Goal: Information Seeking & Learning: Learn about a topic

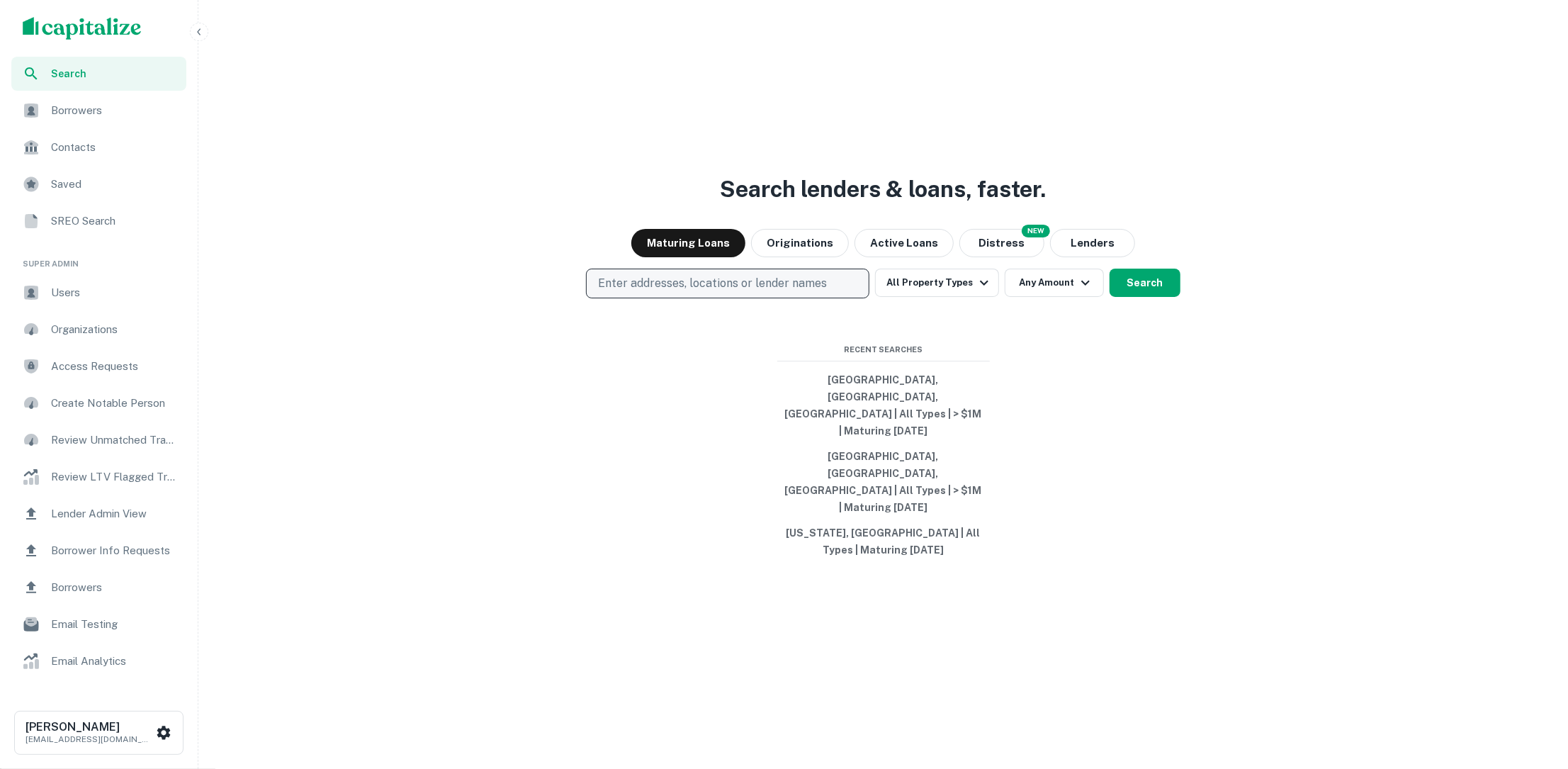
click at [739, 292] on p "Enter addresses, locations or lender names" at bounding box center [712, 283] width 229 height 17
type input "******"
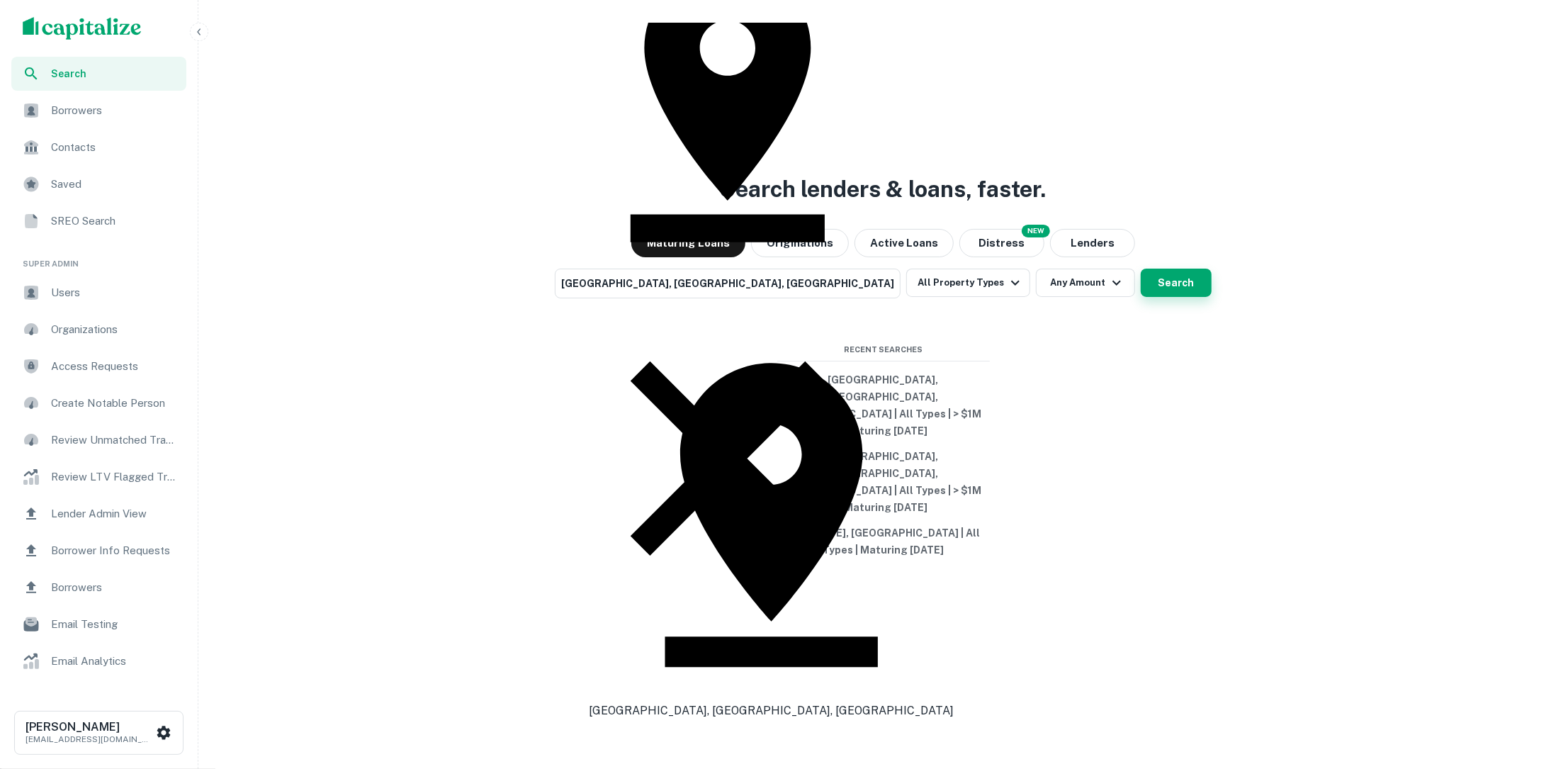
click at [1149, 297] on button "Search" at bounding box center [1176, 283] width 71 height 29
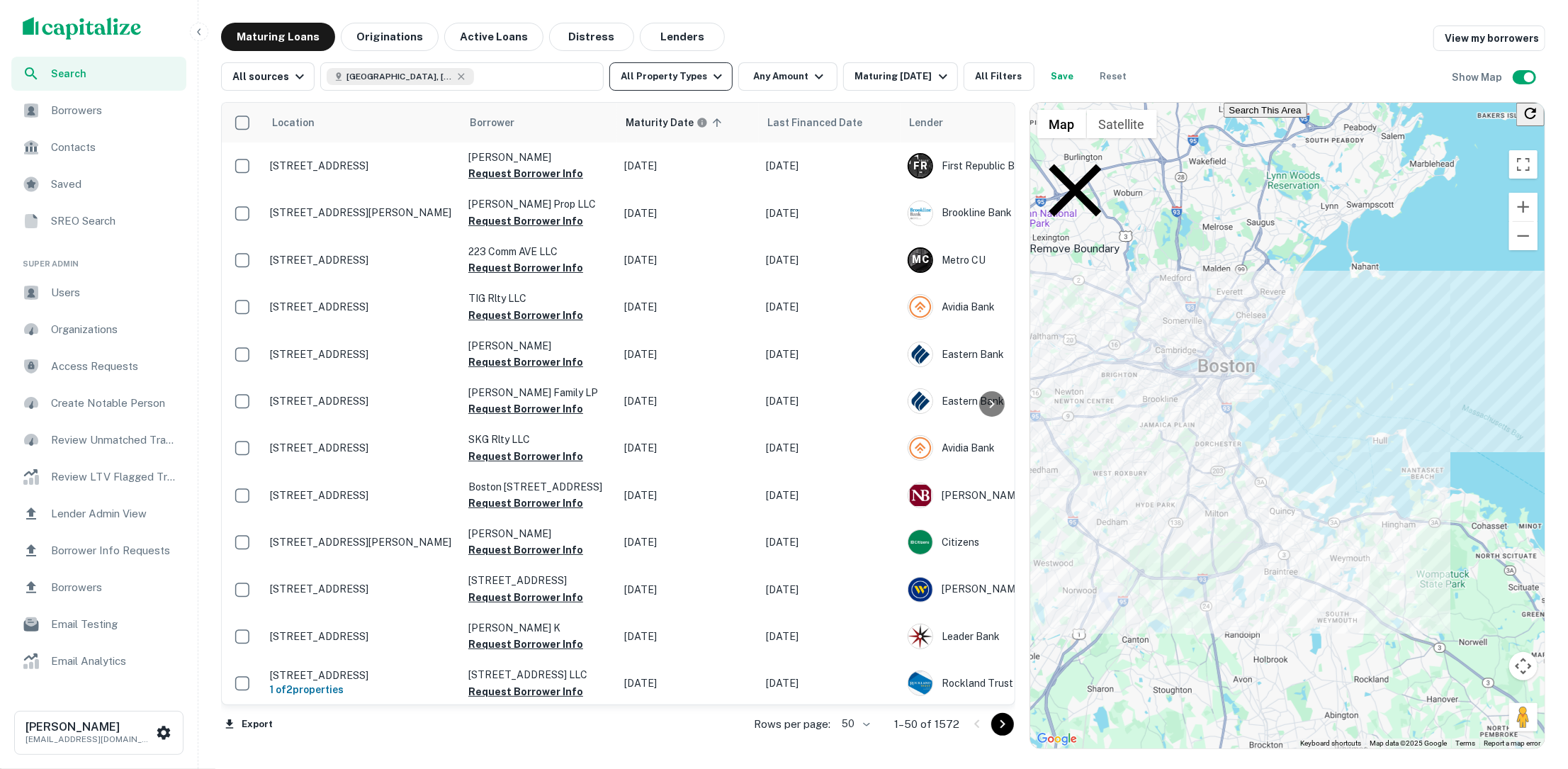
click at [711, 88] on button "All Property Types" at bounding box center [671, 76] width 123 height 29
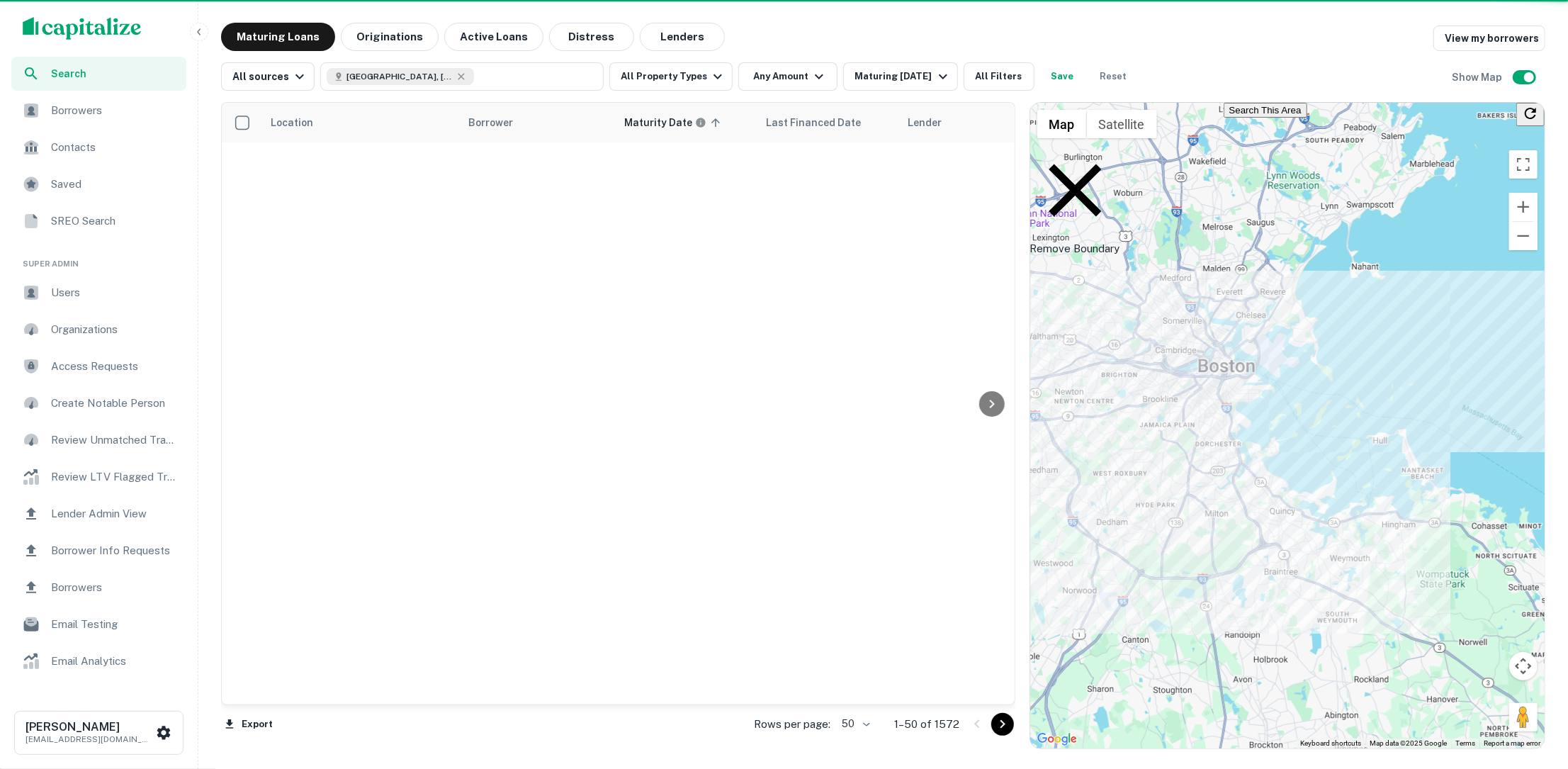
click at [811, 76] on icon "button" at bounding box center [819, 76] width 17 height 17
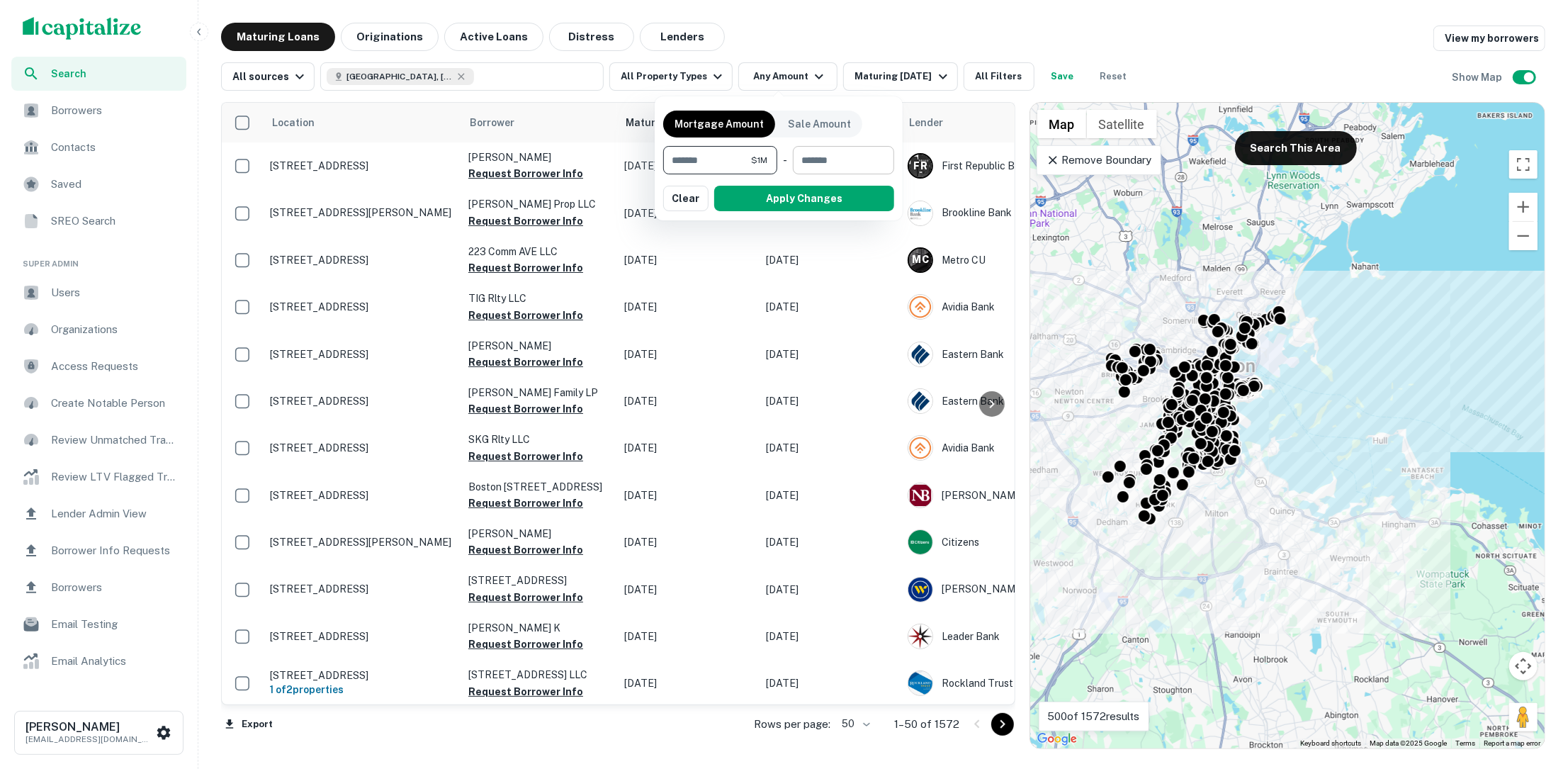
click at [815, 157] on input "number" at bounding box center [838, 160] width 91 height 29
click at [723, 161] on input "*******" at bounding box center [707, 160] width 88 height 29
type input "********"
click at [770, 195] on button "Apply Changes" at bounding box center [804, 198] width 180 height 26
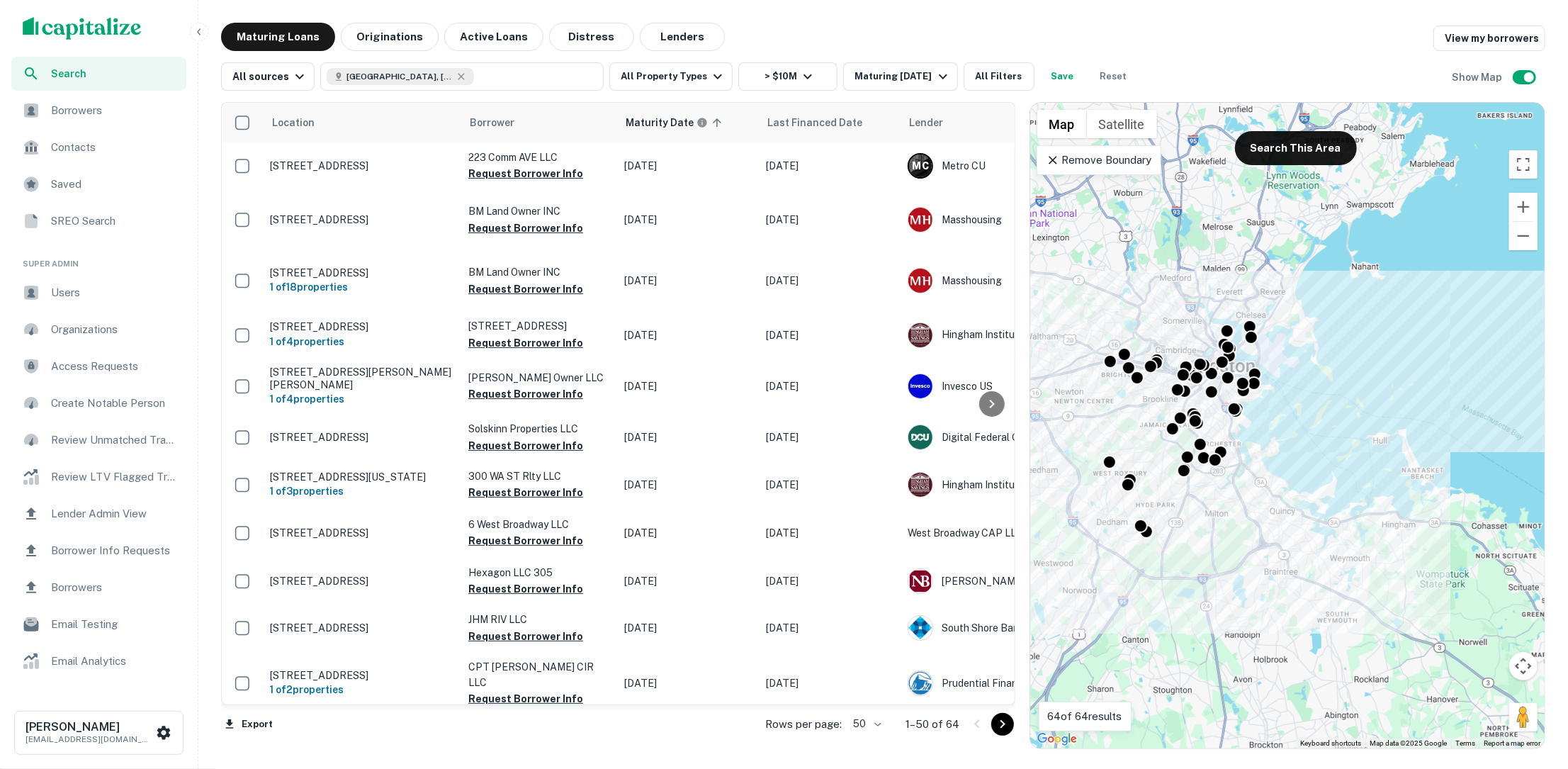
click at [1057, 165] on icon at bounding box center [1053, 159] width 14 height 14
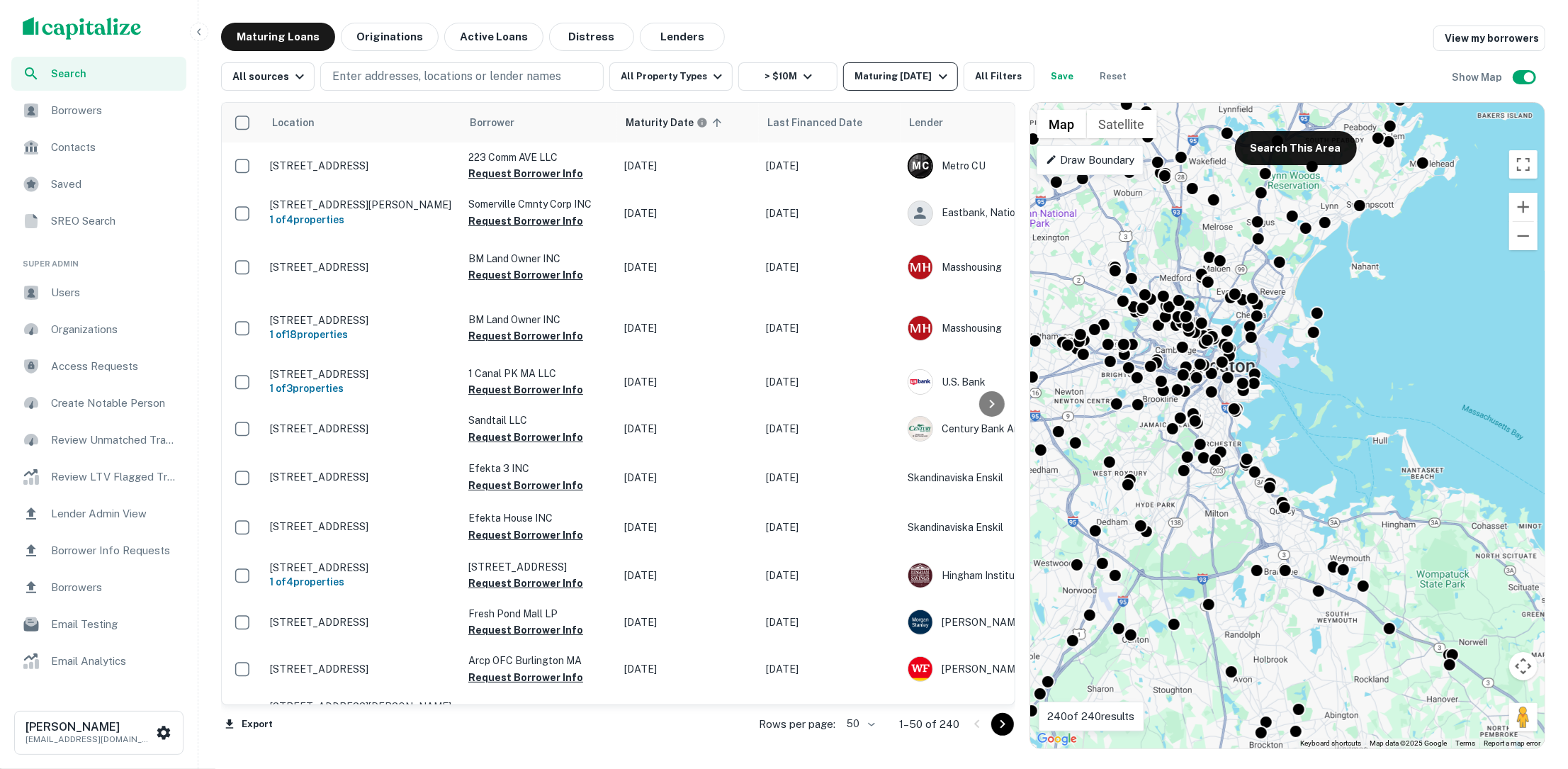
click at [937, 70] on icon "button" at bounding box center [943, 76] width 17 height 17
click at [940, 35] on div at bounding box center [784, 384] width 1568 height 769
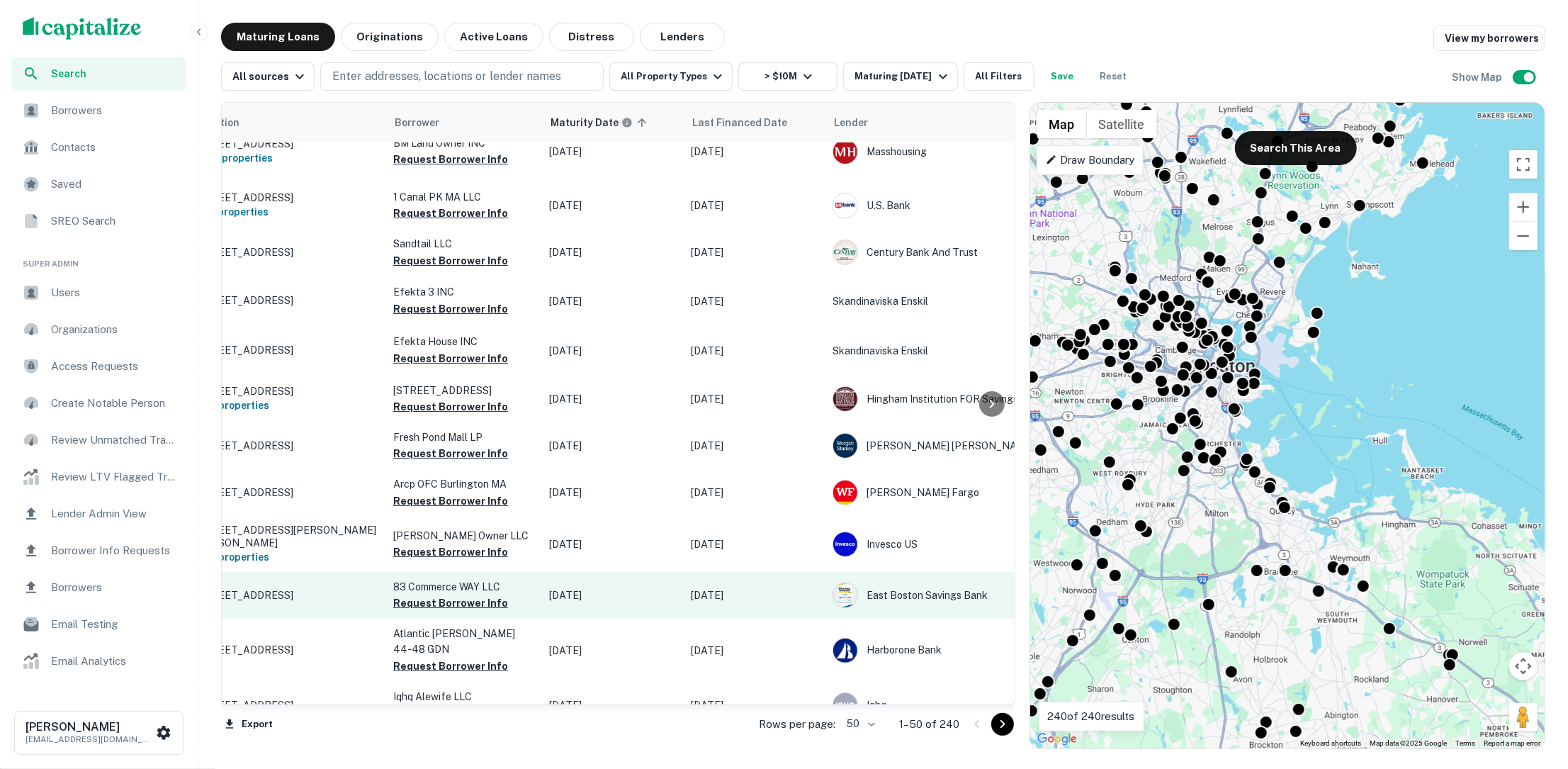
scroll to position [177, 0]
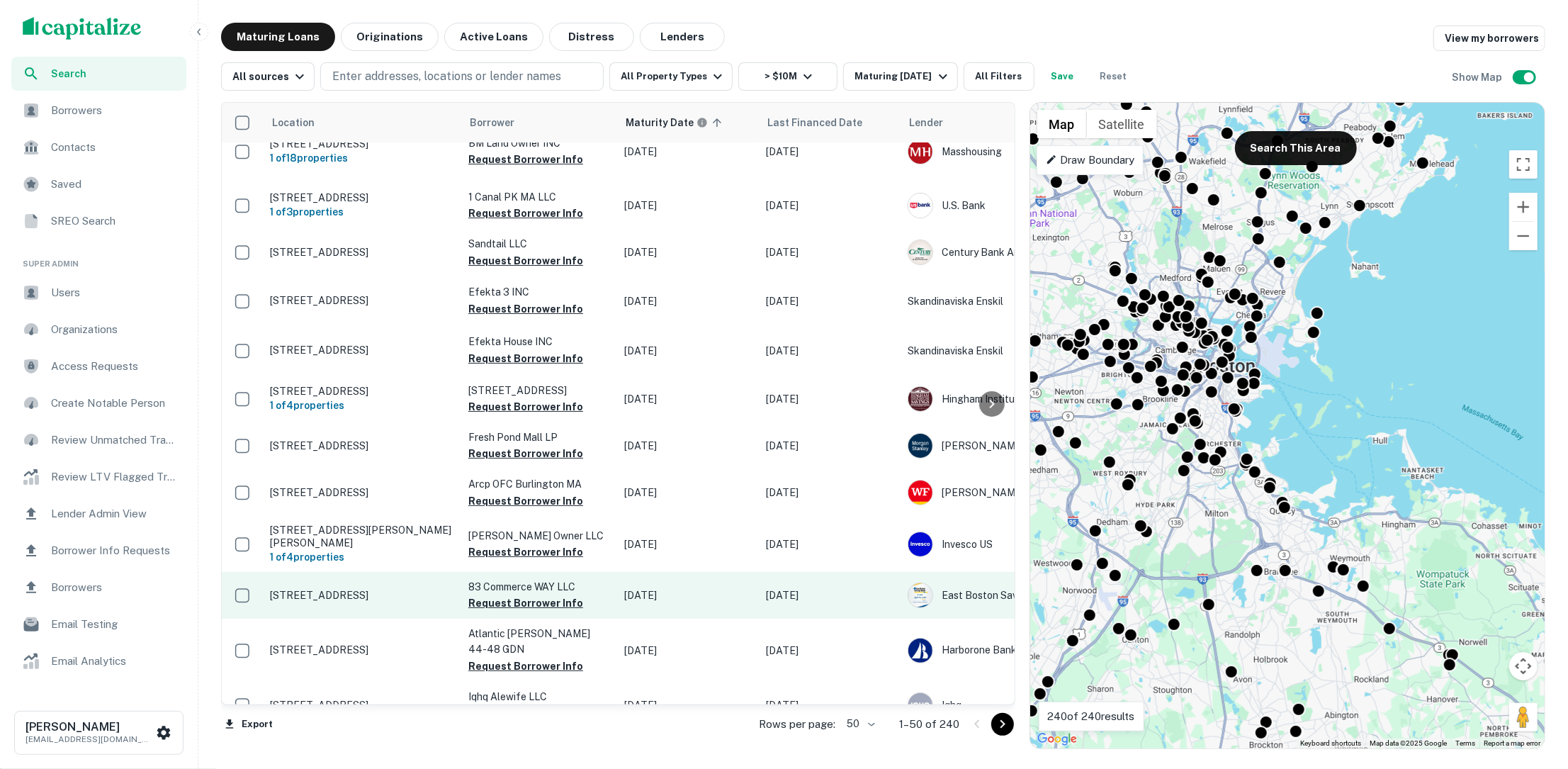
click at [372, 589] on p "[STREET_ADDRESS]" at bounding box center [362, 595] width 184 height 12
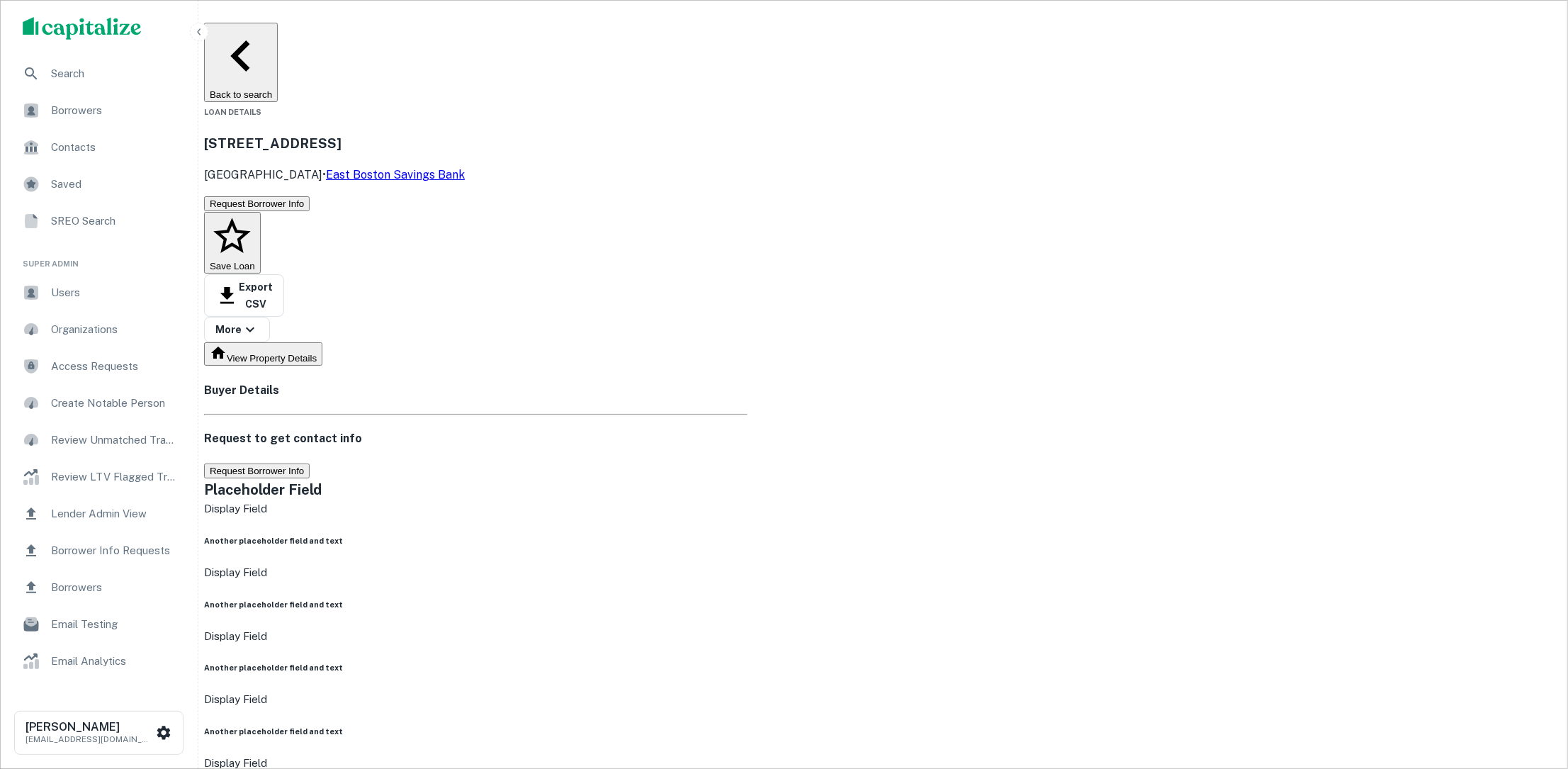
click at [310, 463] on button "Request Borrower Info" at bounding box center [256, 471] width 106 height 15
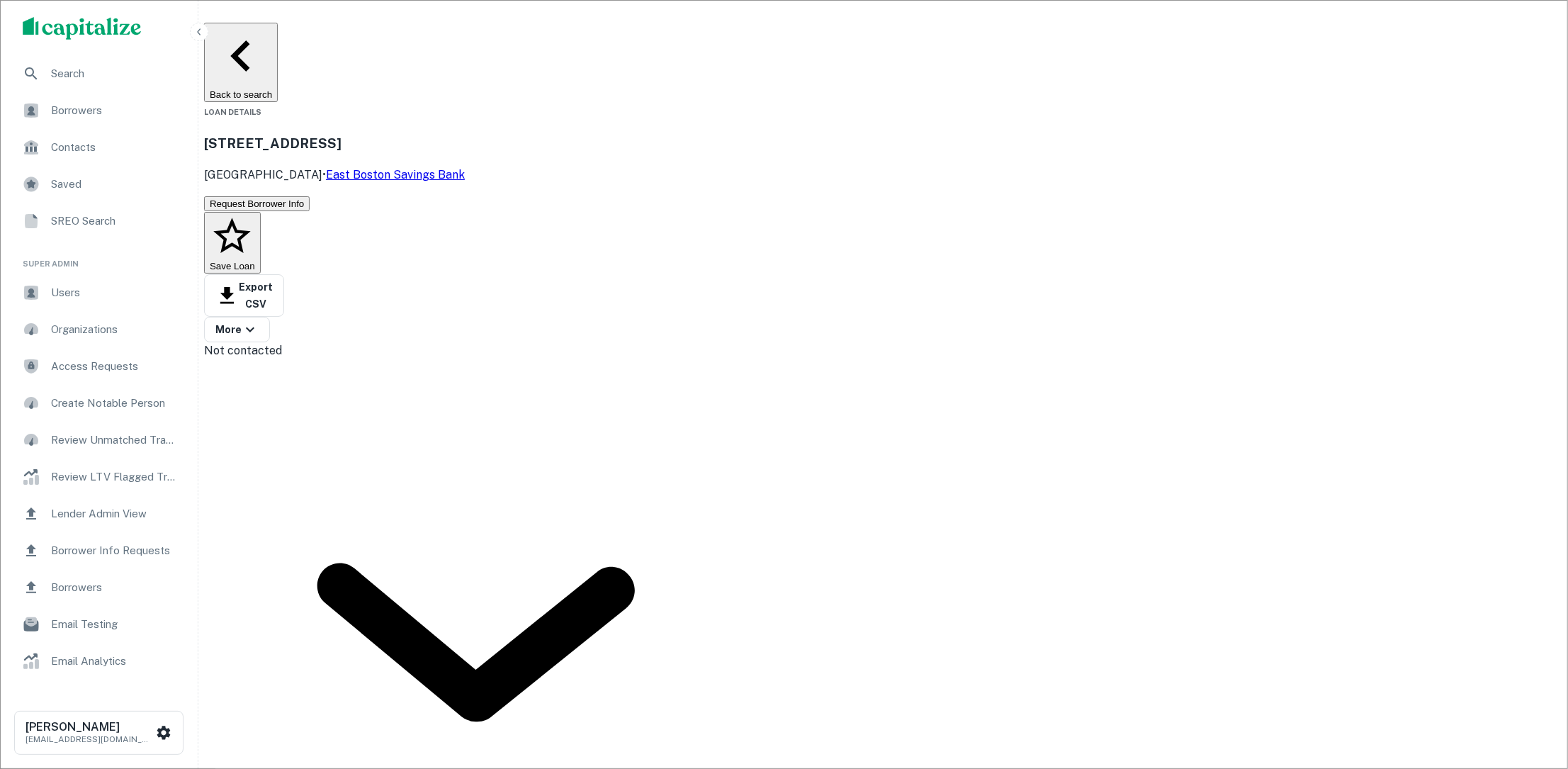
click at [278, 42] on button "Back to search" at bounding box center [240, 62] width 74 height 80
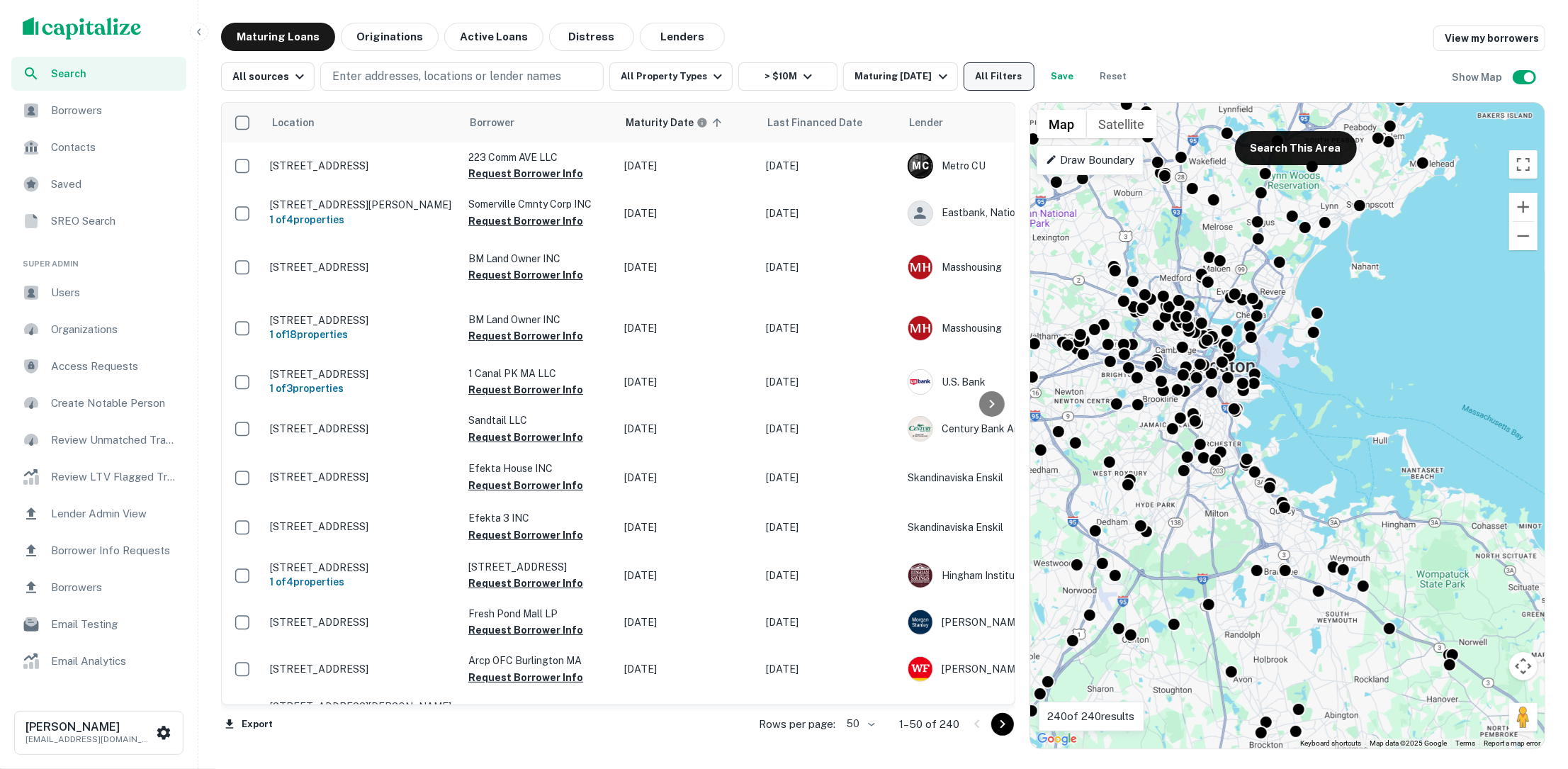
click at [1000, 76] on button "All Filters" at bounding box center [999, 76] width 71 height 29
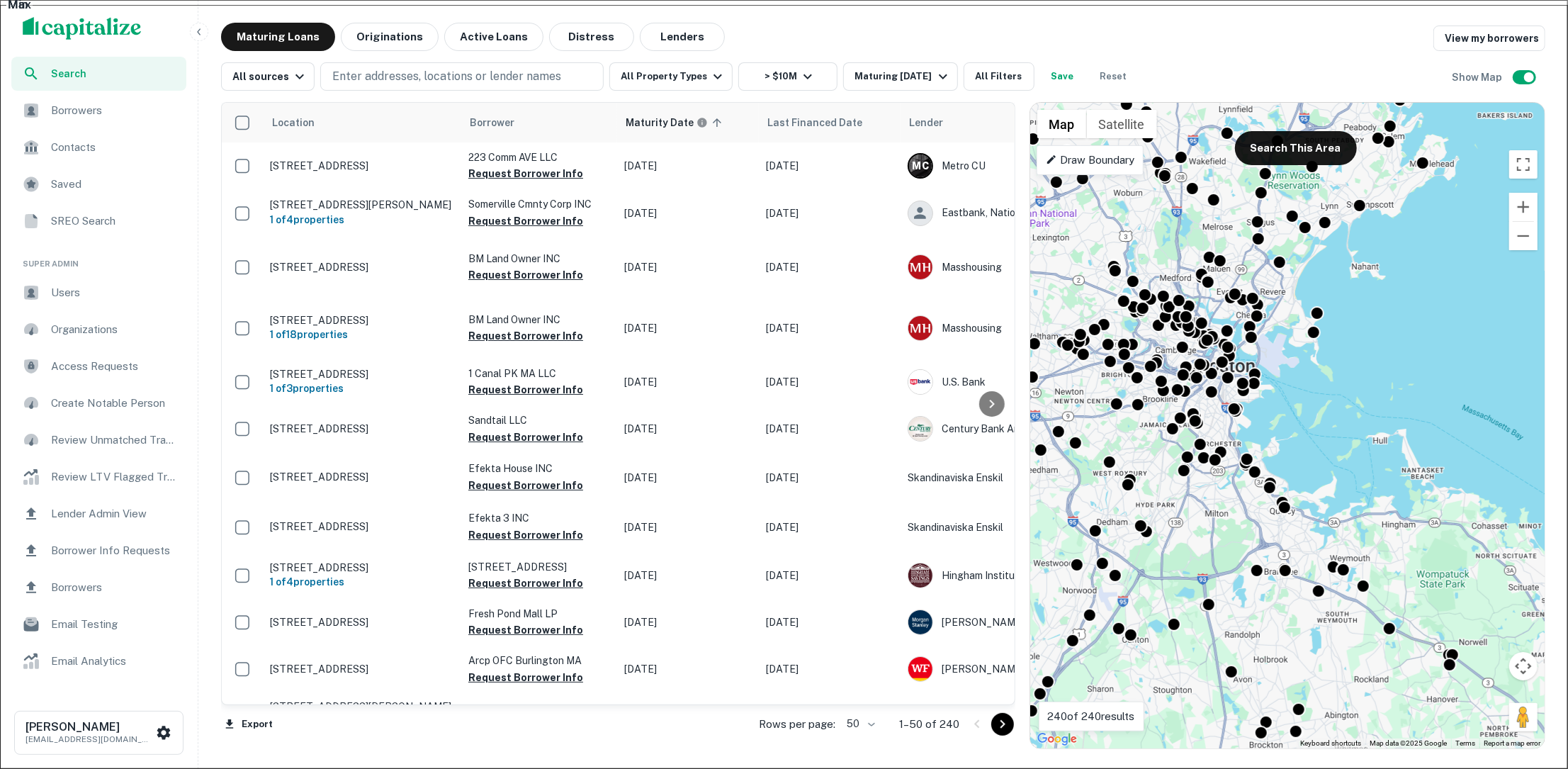
scroll to position [600, 0]
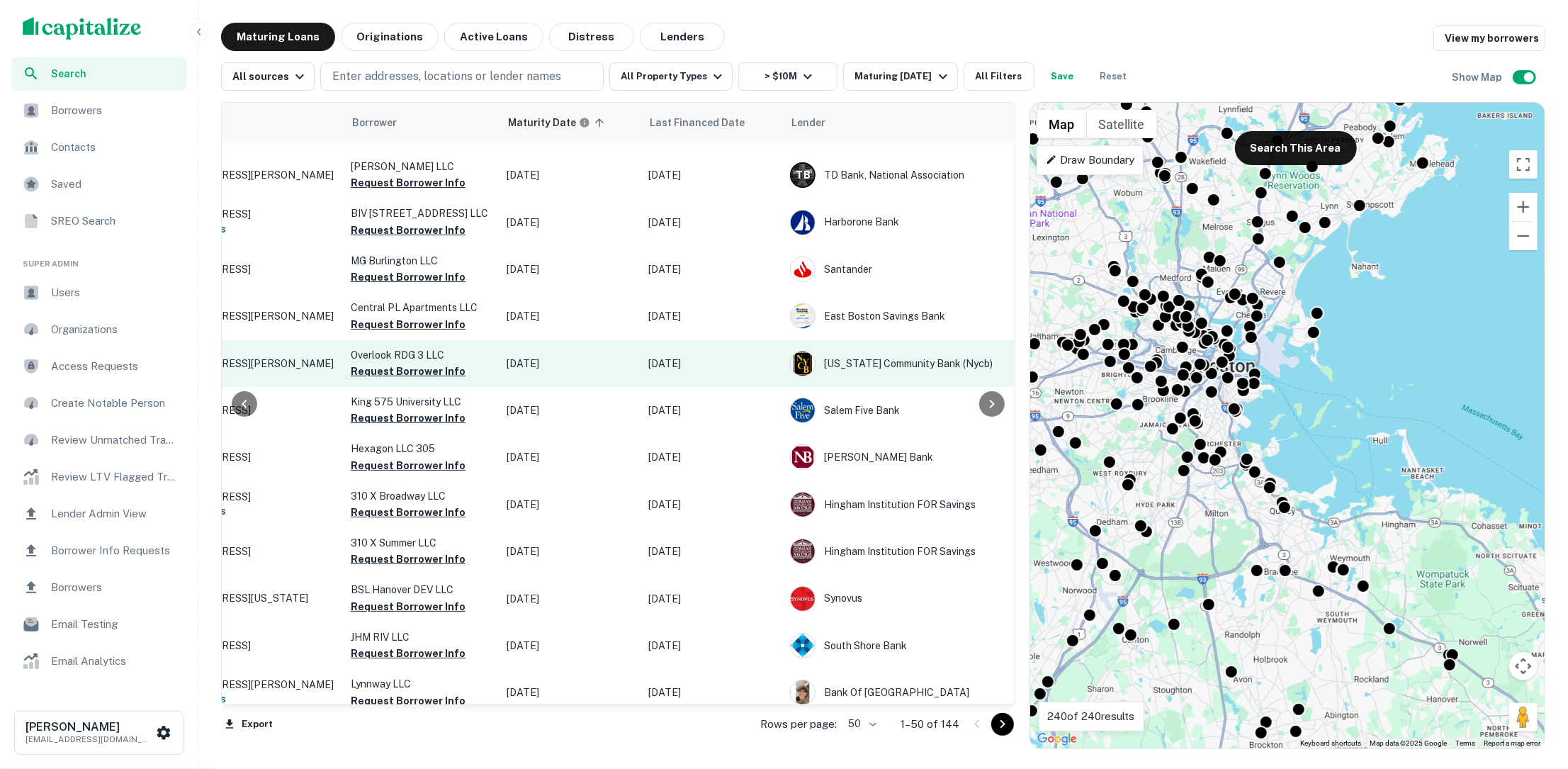
scroll to position [417, 0]
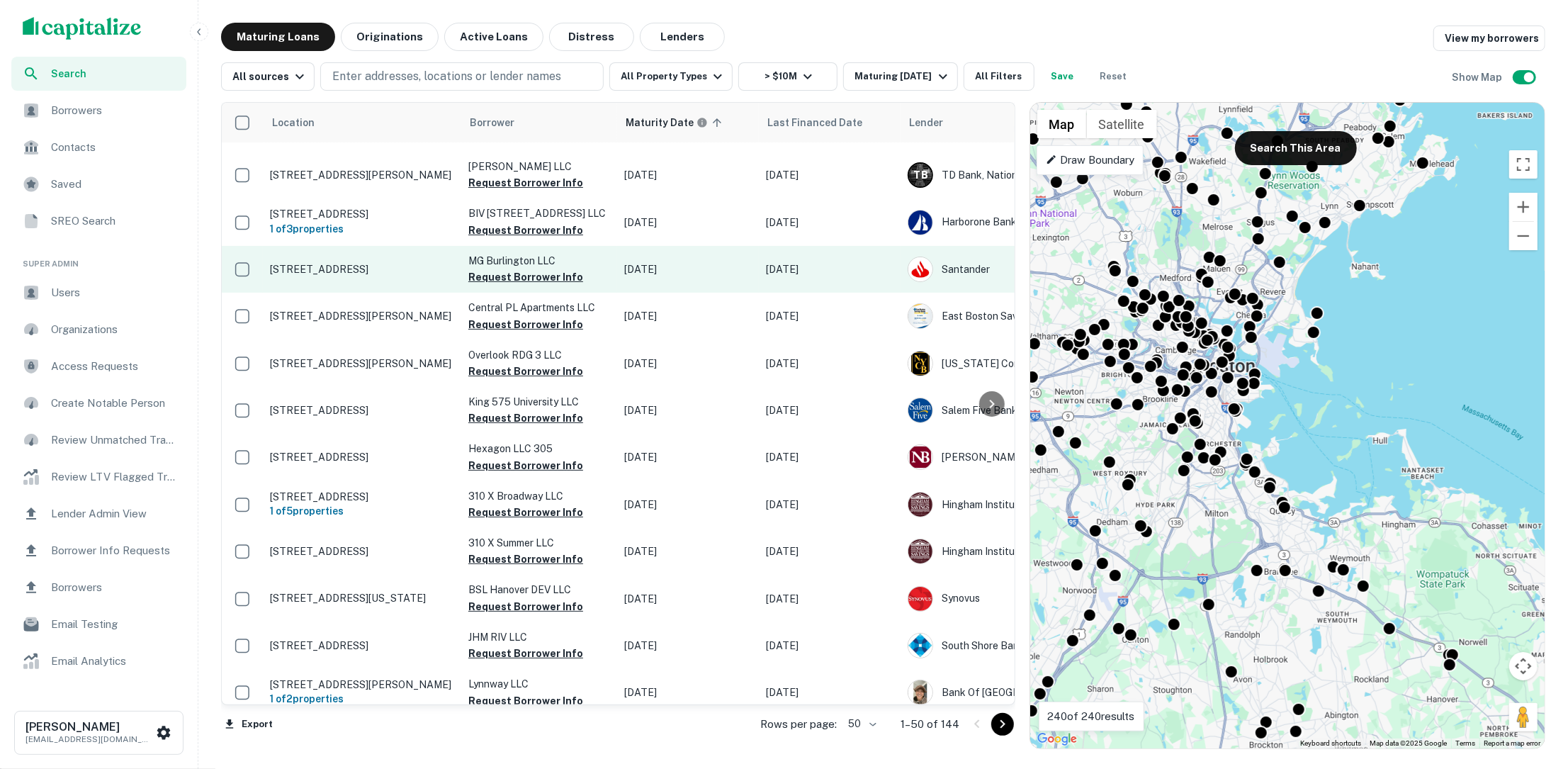
click at [355, 275] on p "[STREET_ADDRESS]" at bounding box center [362, 269] width 184 height 12
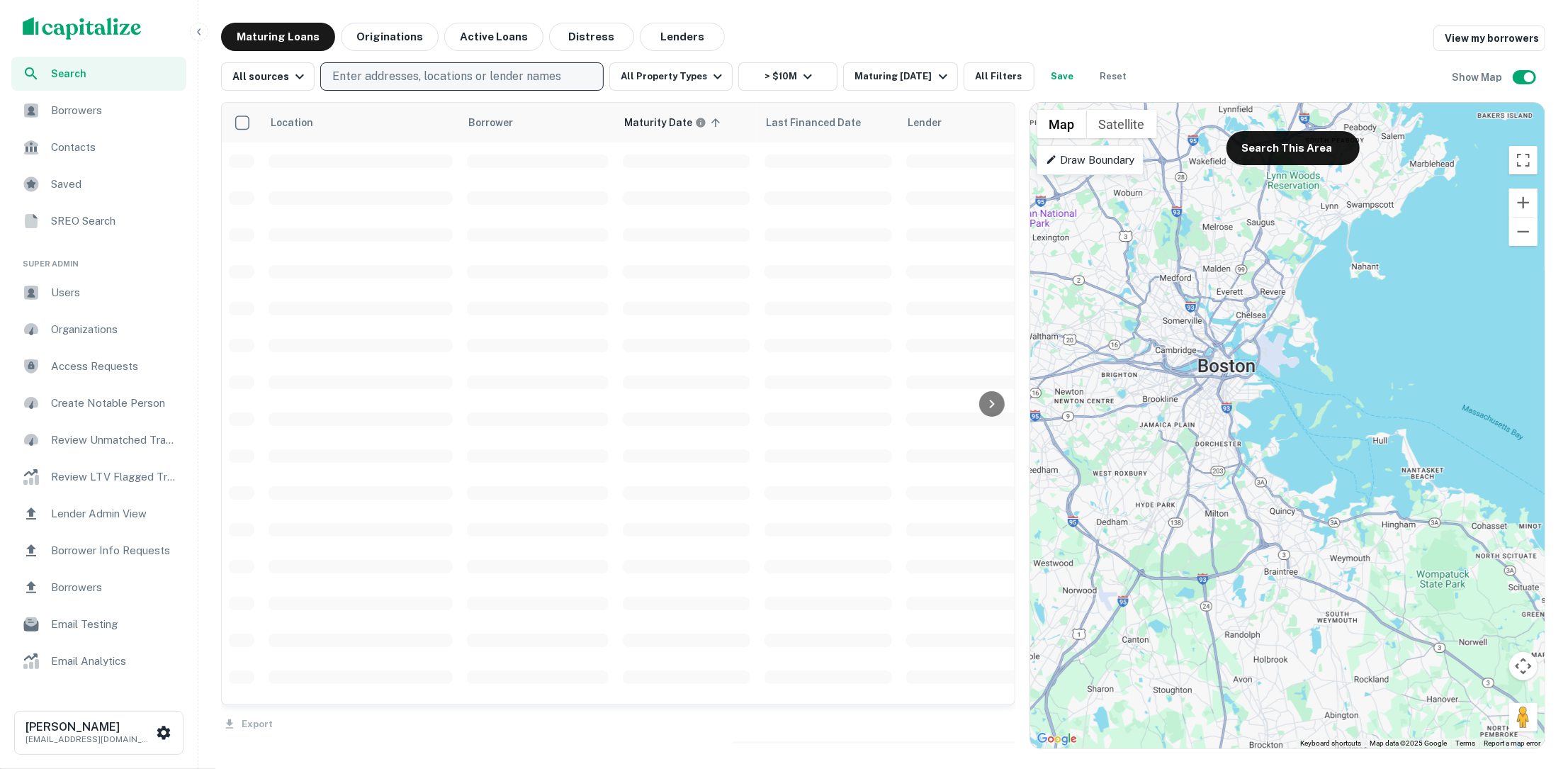
click at [409, 75] on p "Enter addresses, locations or lender names" at bounding box center [446, 76] width 229 height 17
type input "**"
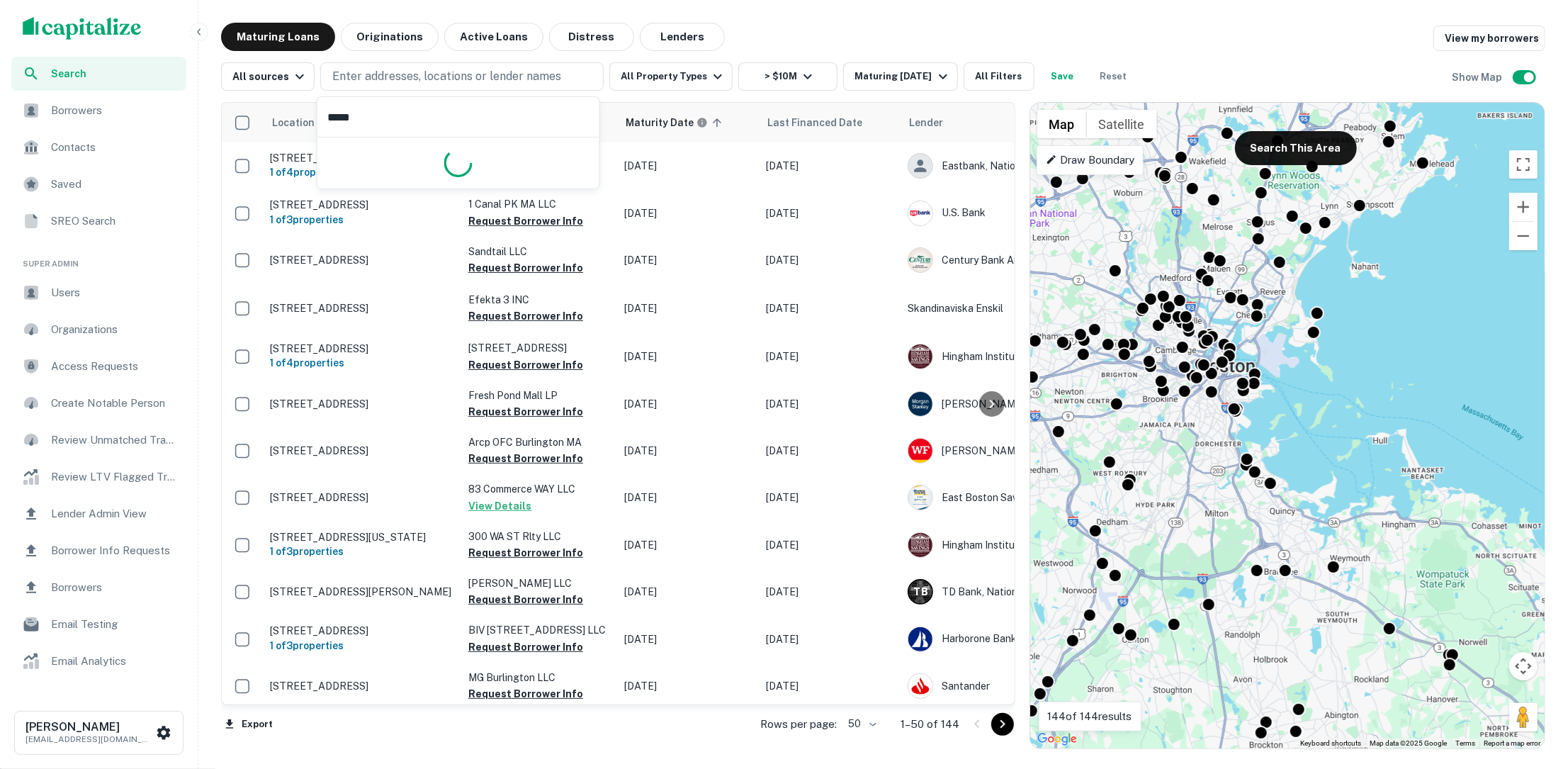
type input "****"
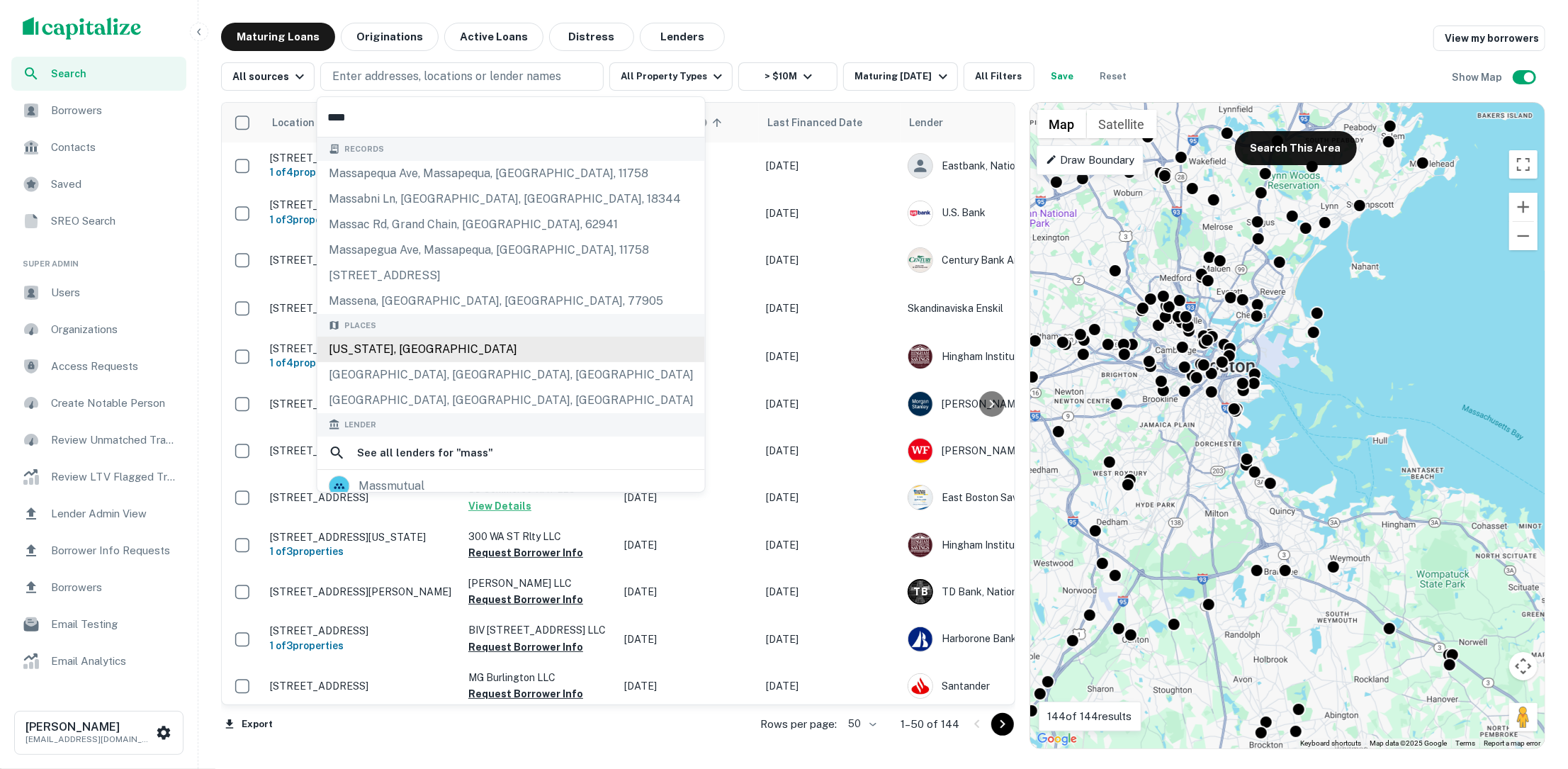
click at [433, 342] on div "Massachusetts, USA" at bounding box center [511, 349] width 388 height 26
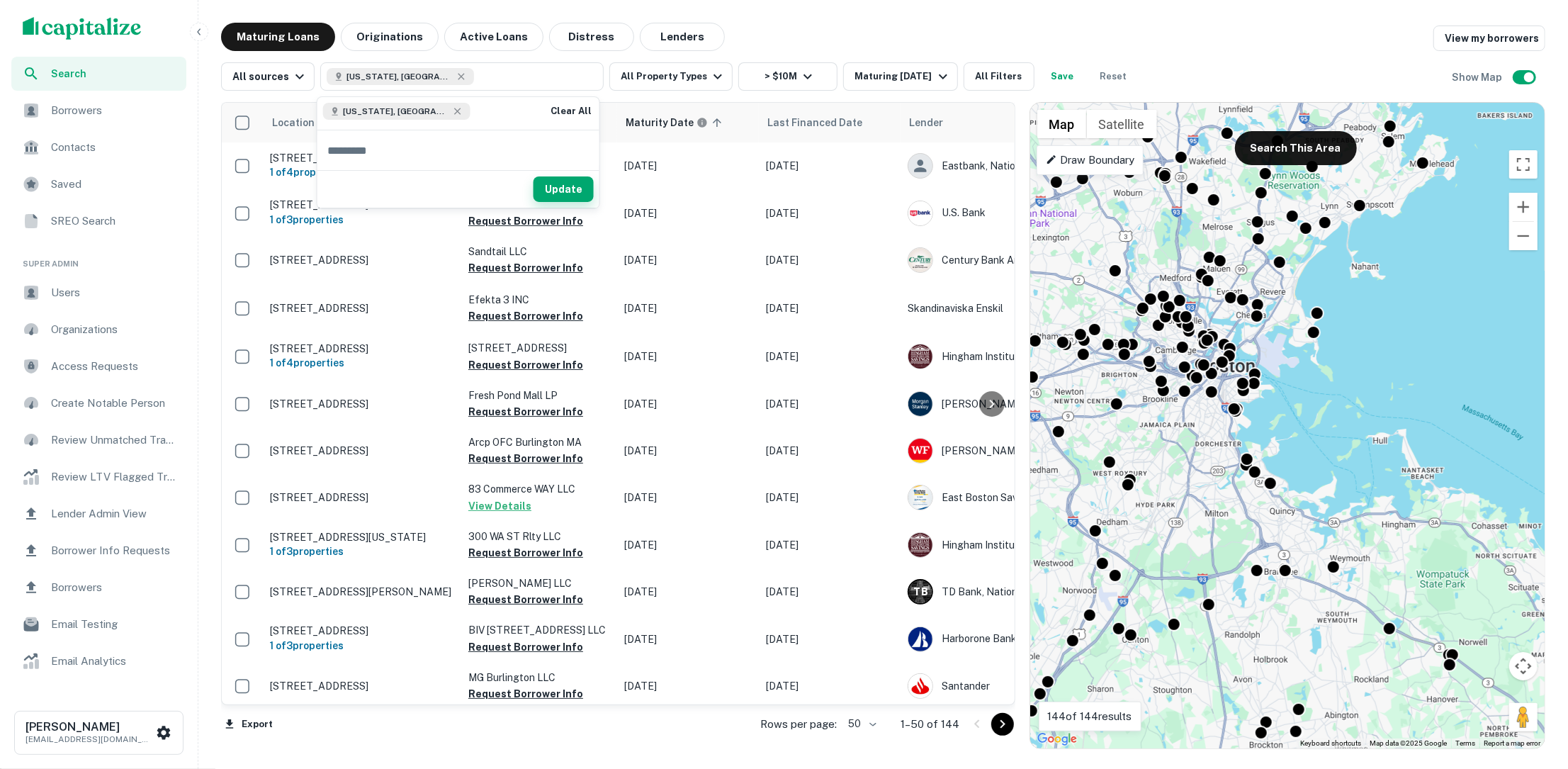
click at [577, 197] on button "Update" at bounding box center [563, 189] width 60 height 26
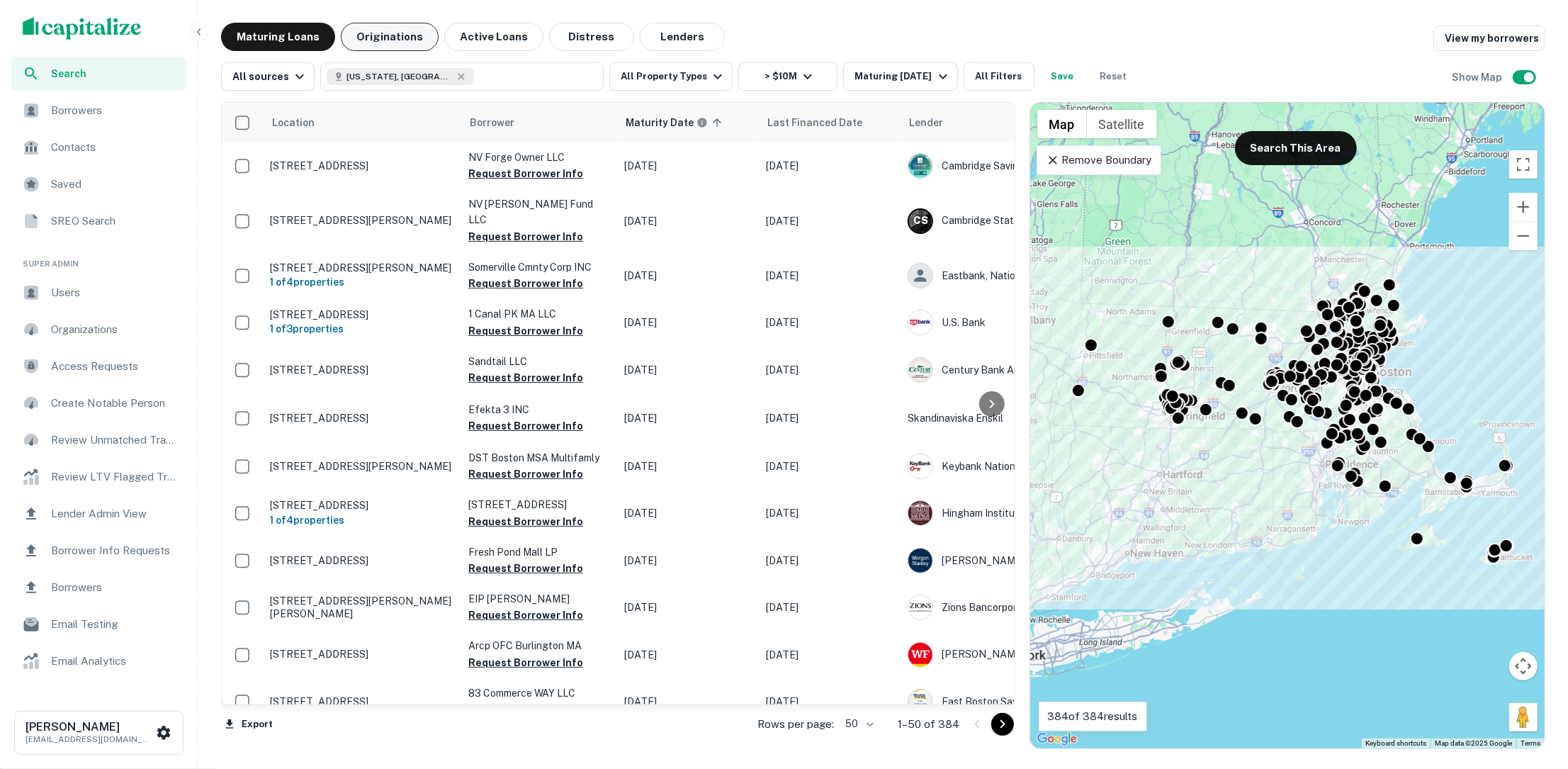
click at [387, 26] on button "Originations" at bounding box center [390, 37] width 98 height 29
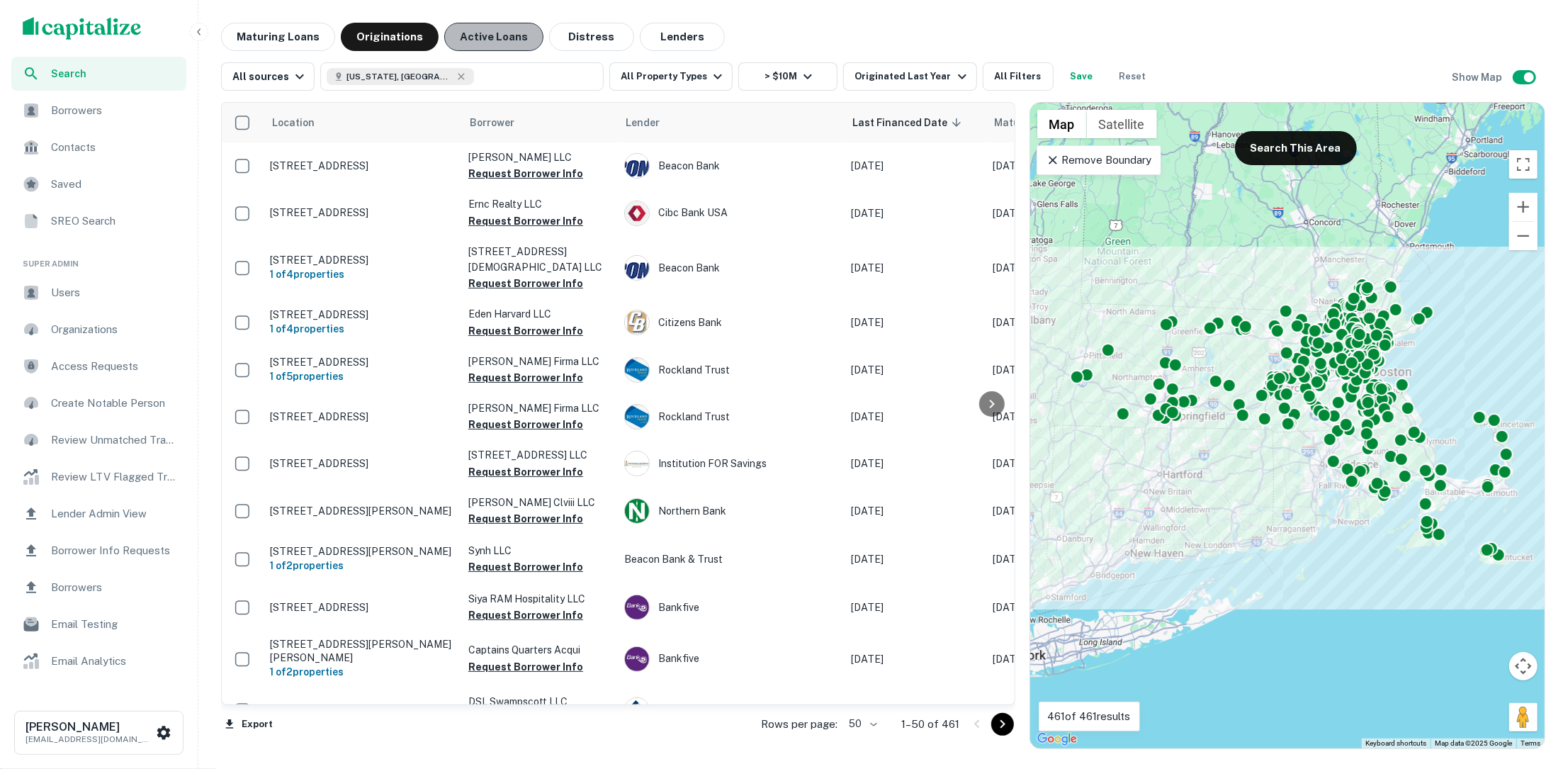
click at [478, 29] on button "Active Loans" at bounding box center [494, 37] width 99 height 29
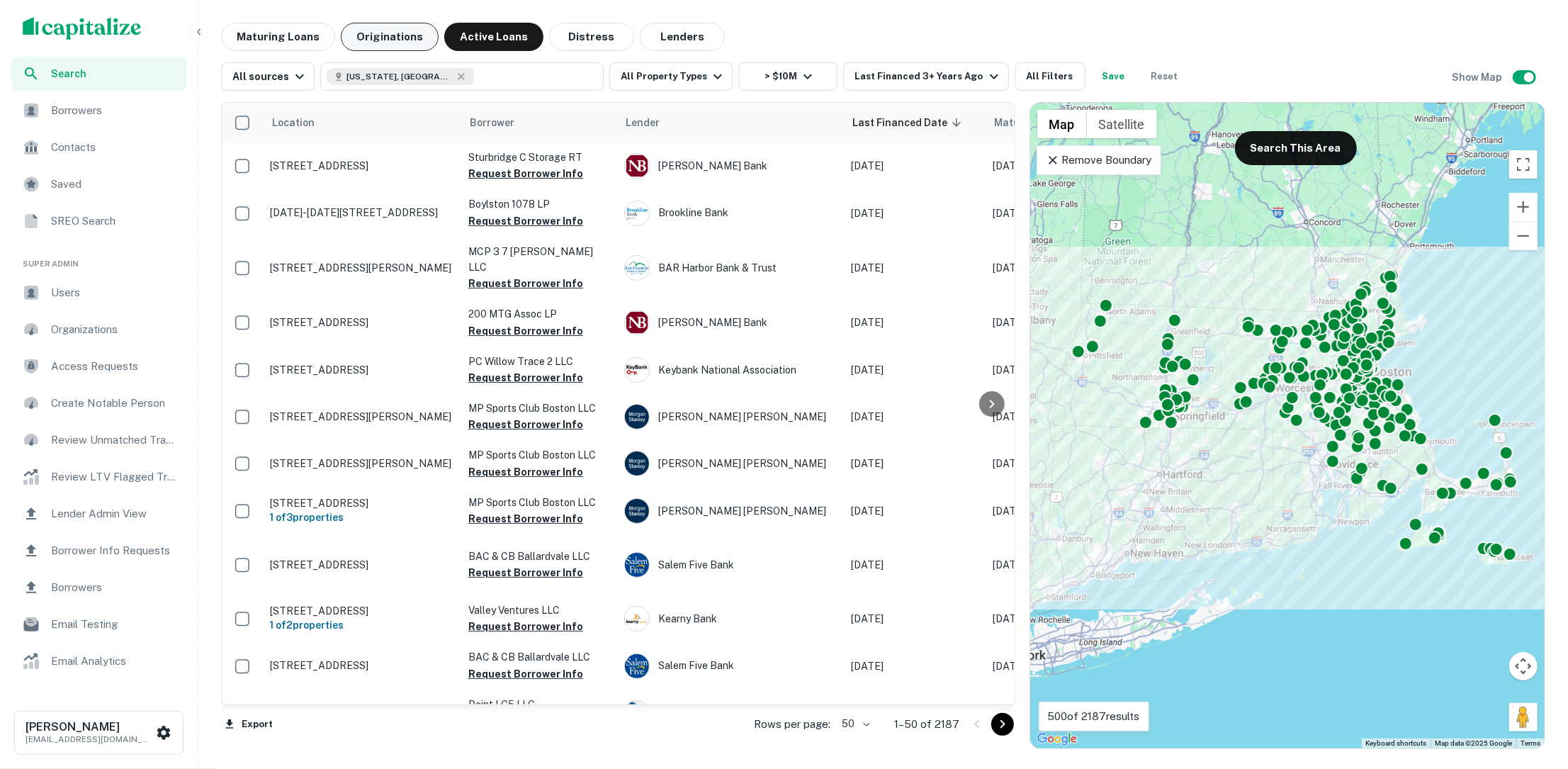
click at [409, 43] on button "Originations" at bounding box center [390, 37] width 98 height 29
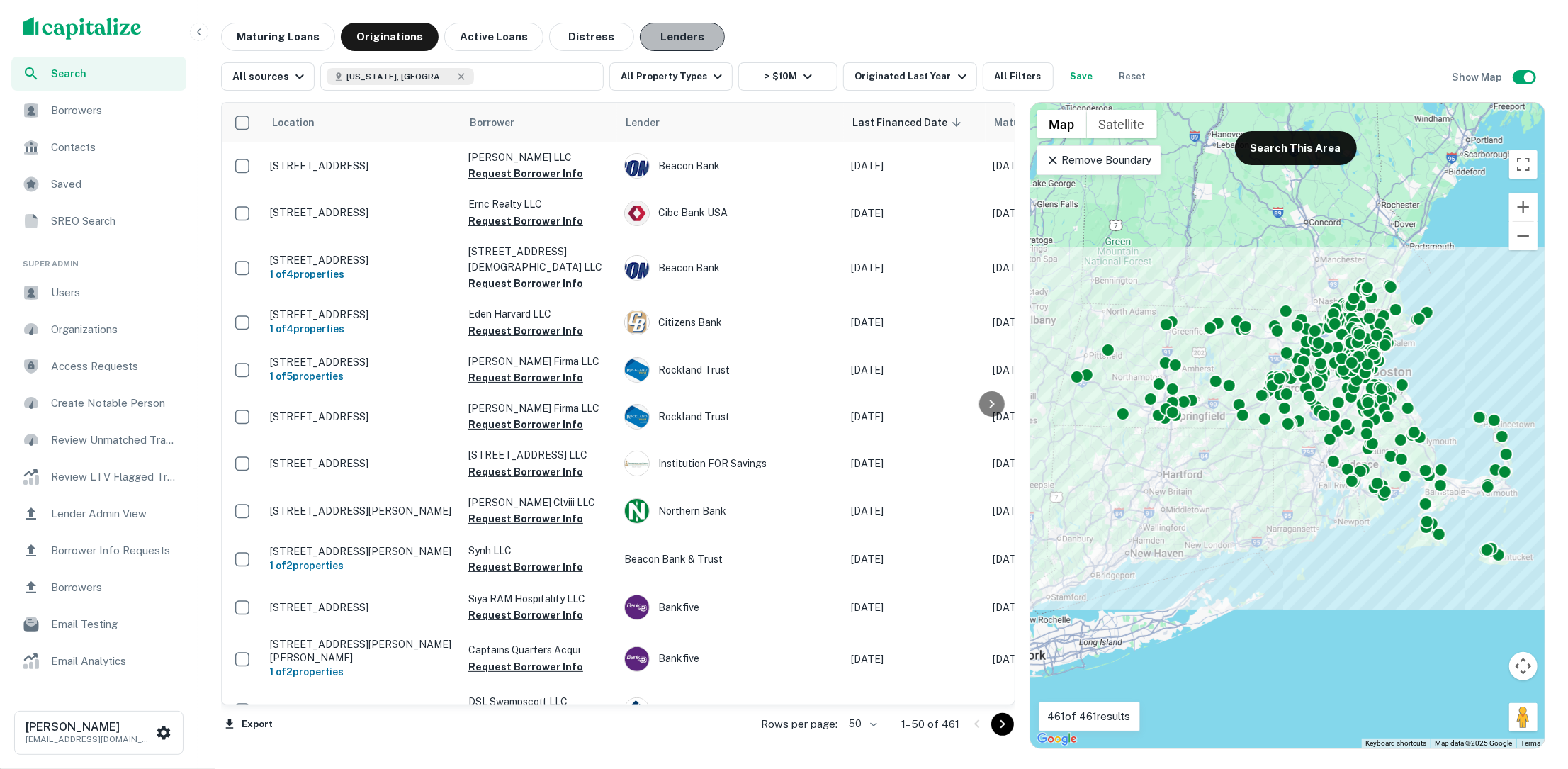
click at [685, 39] on button "Lenders" at bounding box center [682, 37] width 85 height 29
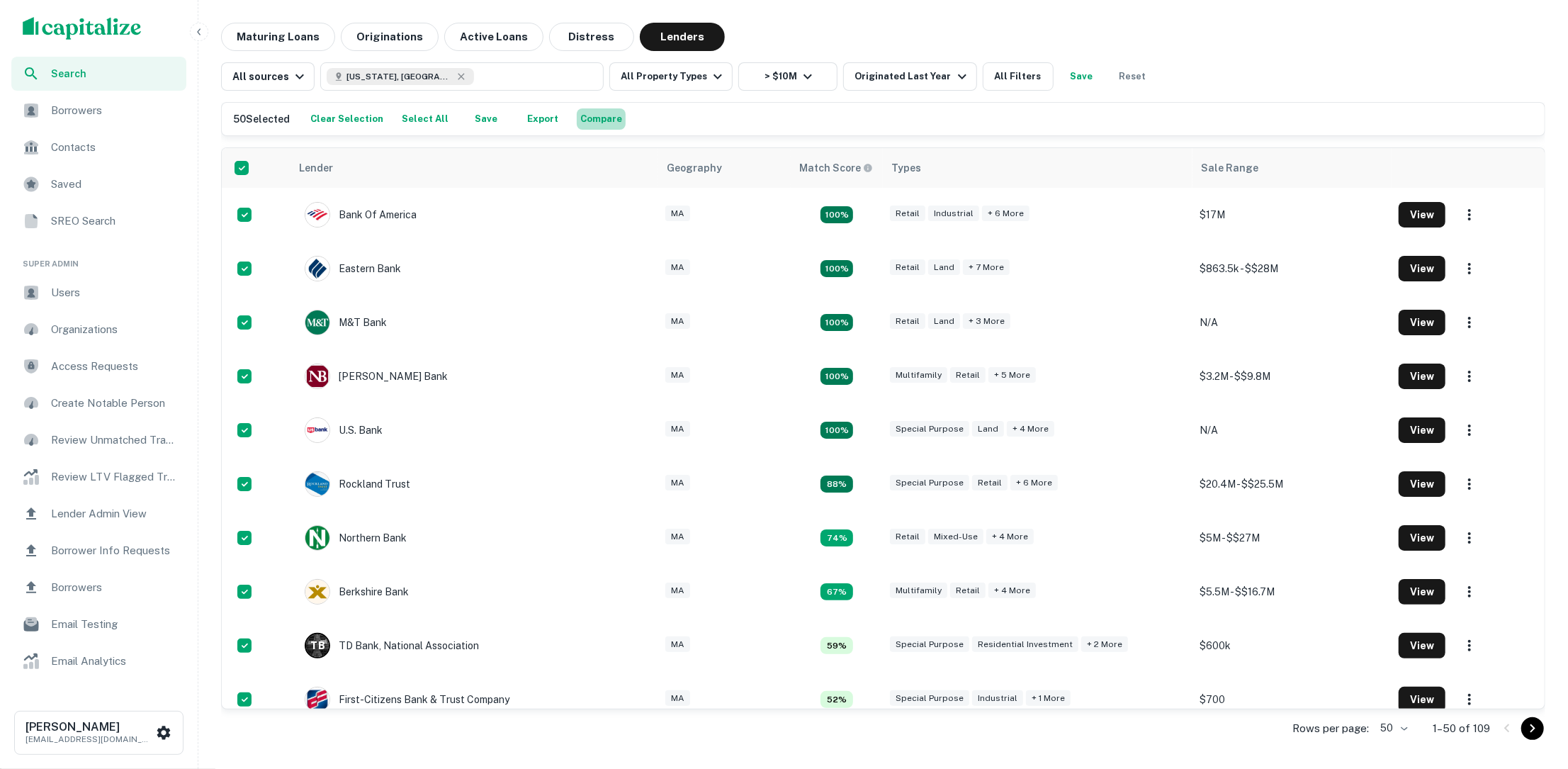
click at [590, 112] on button "Compare" at bounding box center [601, 118] width 49 height 21
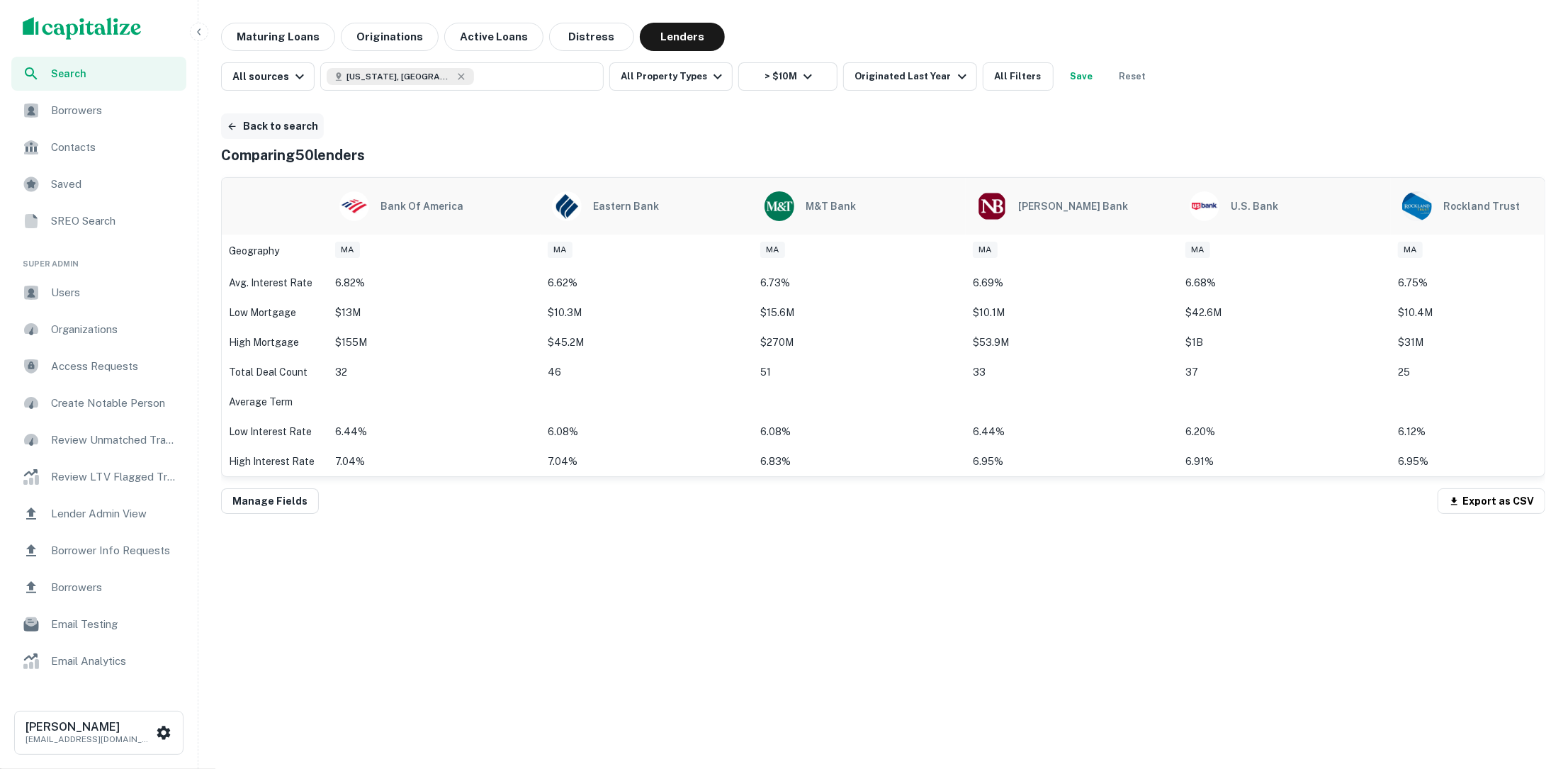
click at [250, 129] on button "Back to search" at bounding box center [273, 126] width 103 height 26
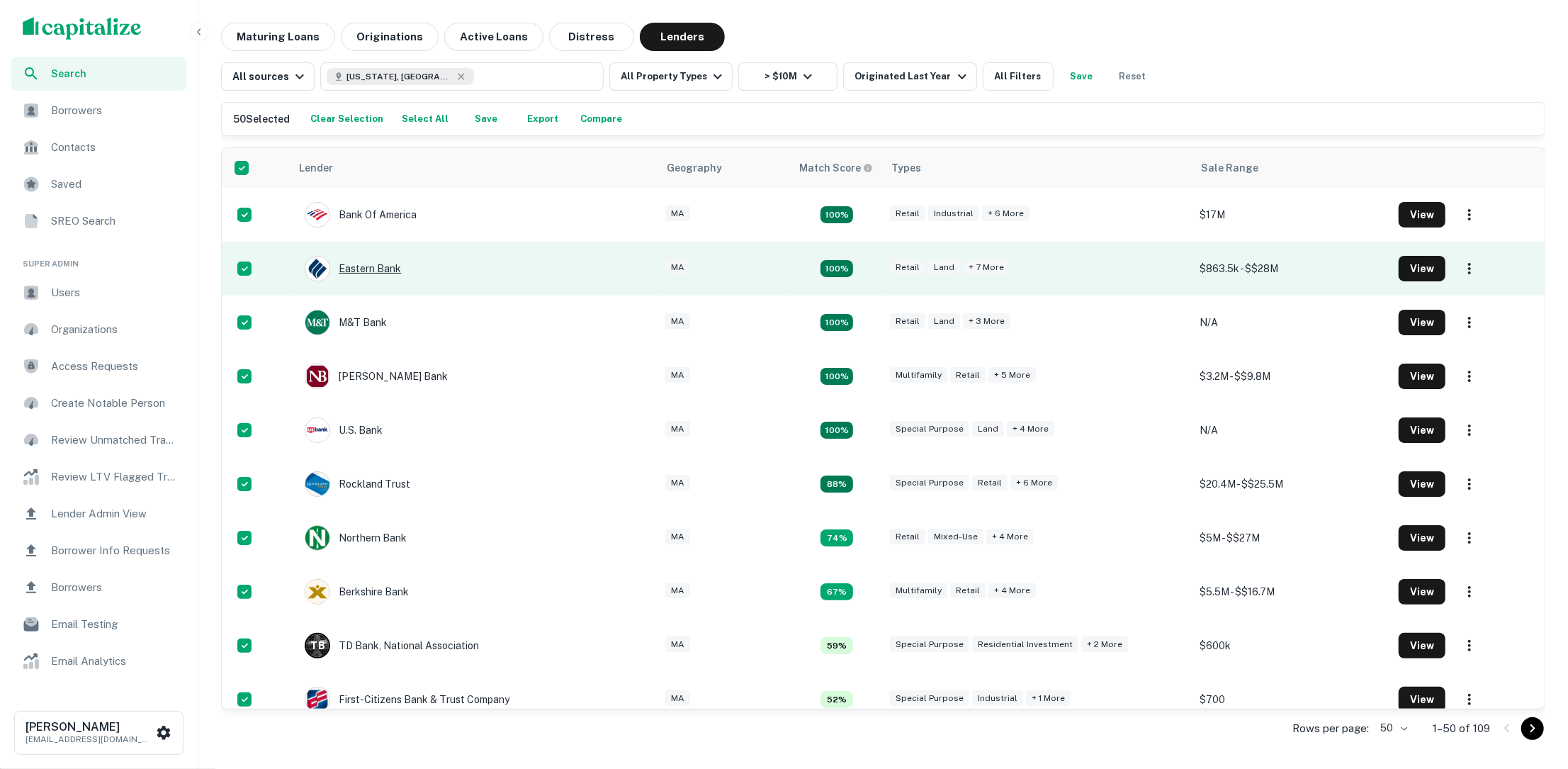
click at [376, 269] on div "Eastern Bank" at bounding box center [353, 268] width 96 height 26
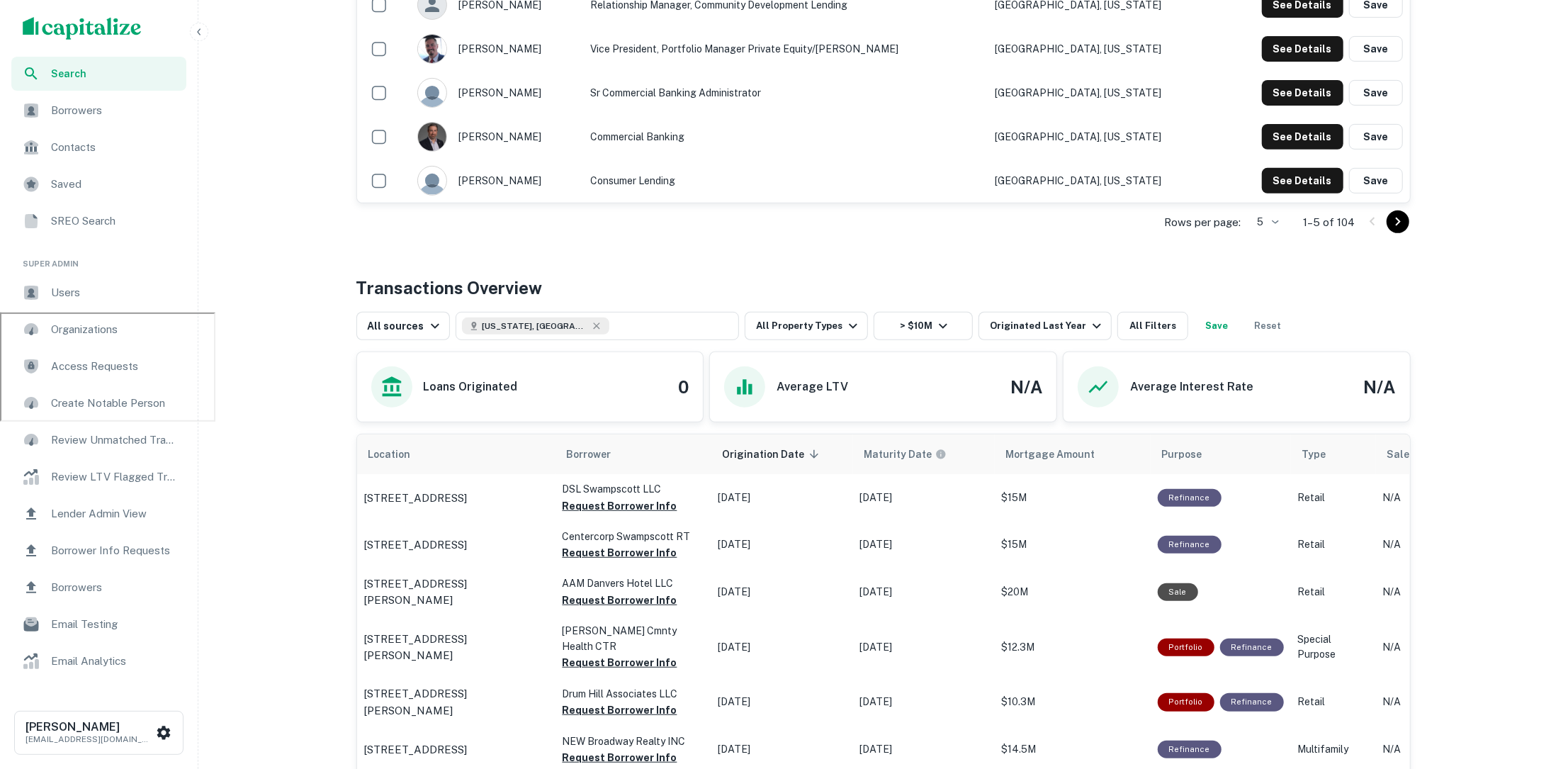
scroll to position [461, 0]
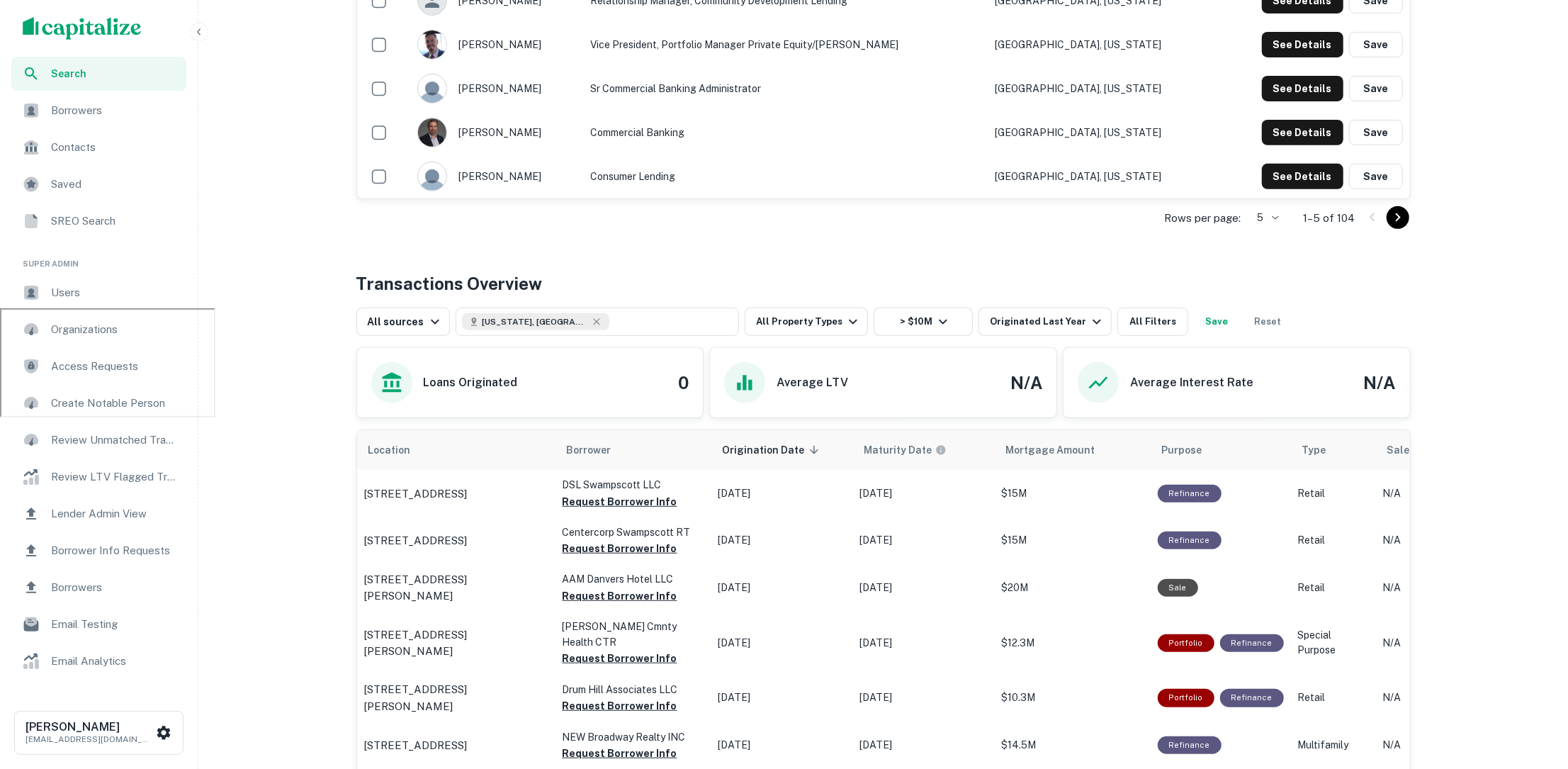
click at [1139, 292] on div "Transactions Overview" at bounding box center [883, 284] width 1054 height 26
click at [1251, 320] on button "Reset" at bounding box center [1268, 322] width 45 height 29
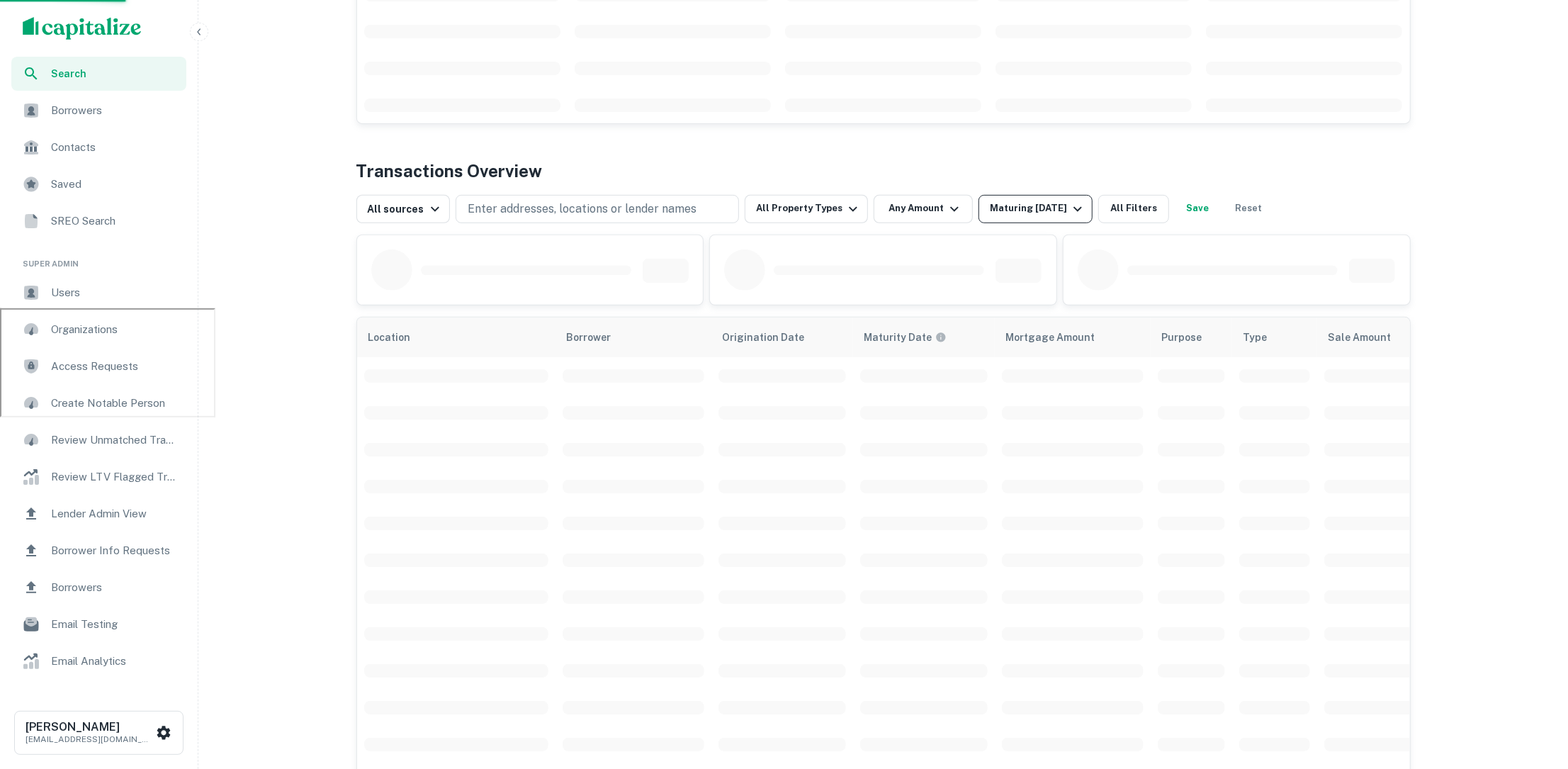
click at [1070, 209] on icon "button" at bounding box center [1078, 208] width 17 height 17
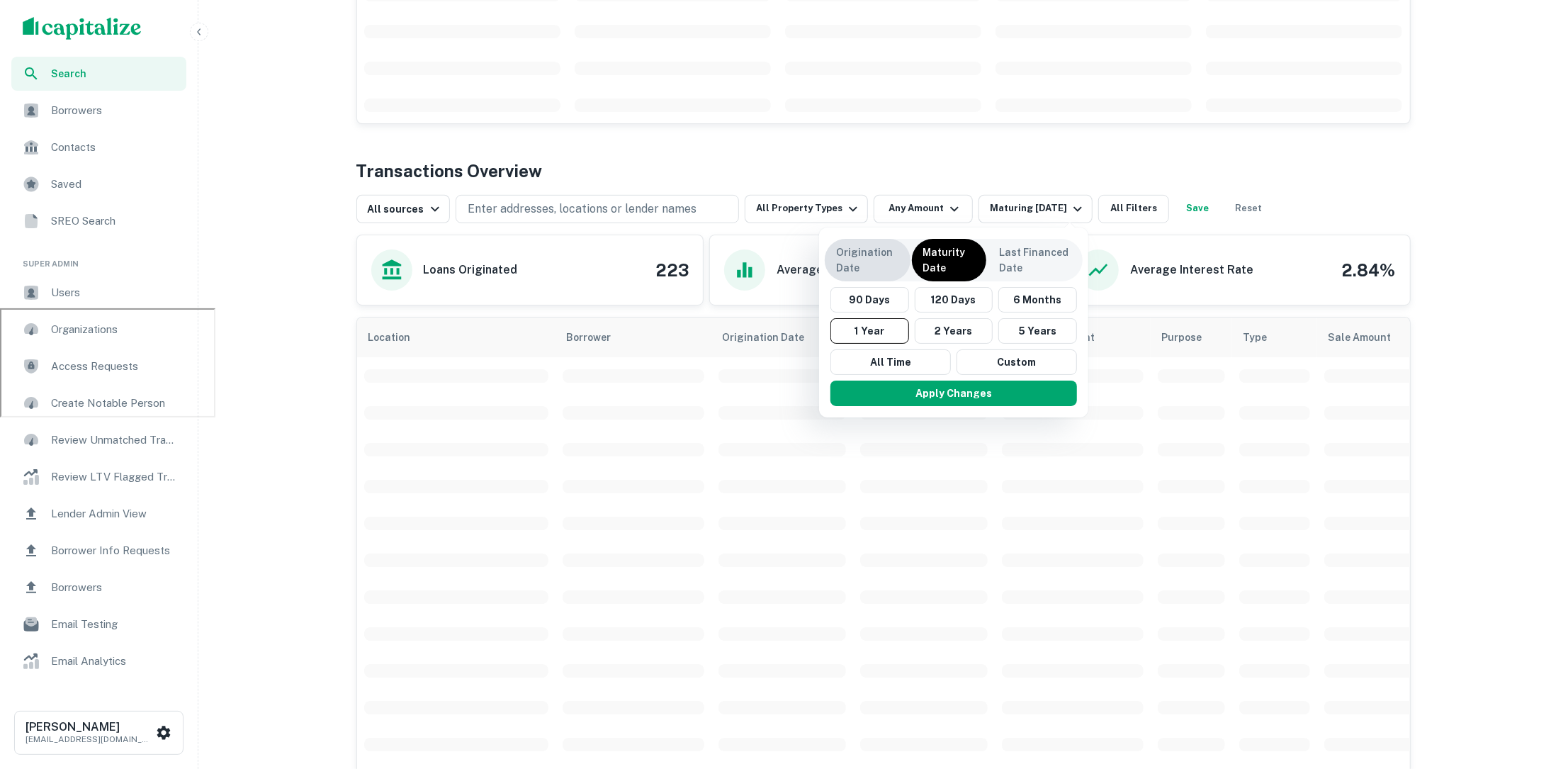
click at [869, 263] on p "Origination Date" at bounding box center [867, 260] width 63 height 31
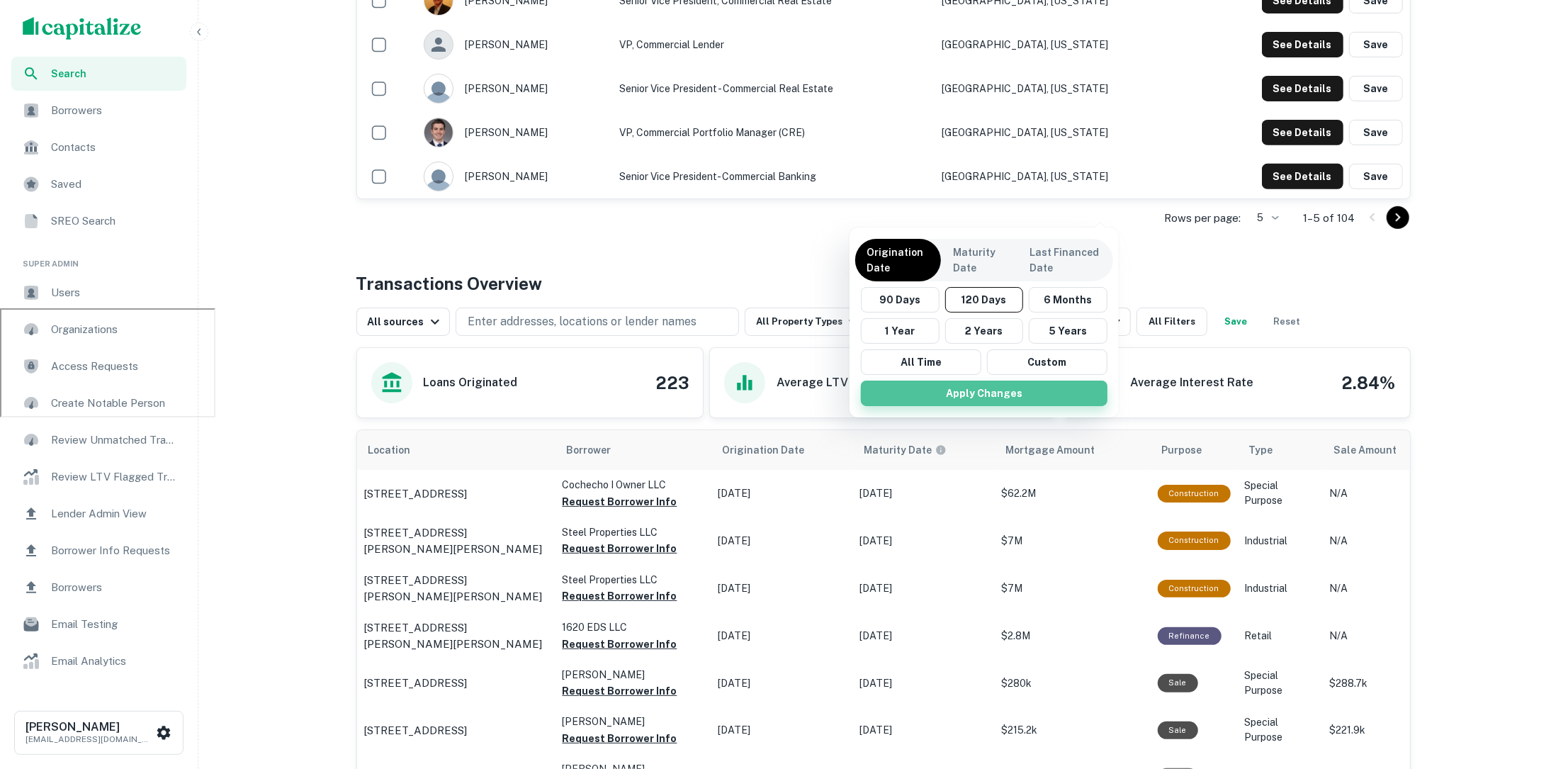
click at [921, 389] on button "Apply Changes" at bounding box center [984, 393] width 247 height 26
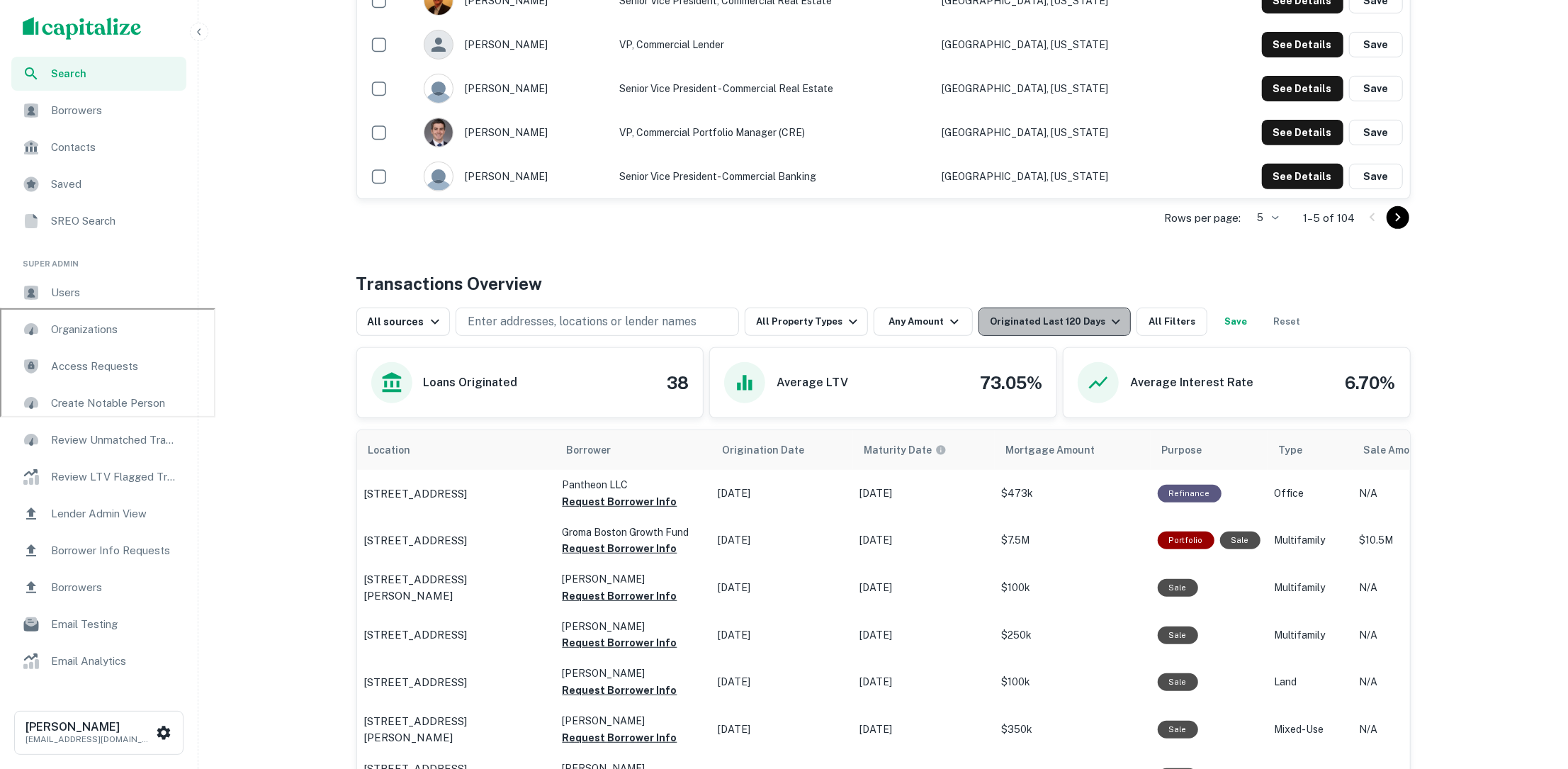
click at [1052, 316] on div "Originated Last 120 Days" at bounding box center [1057, 322] width 134 height 17
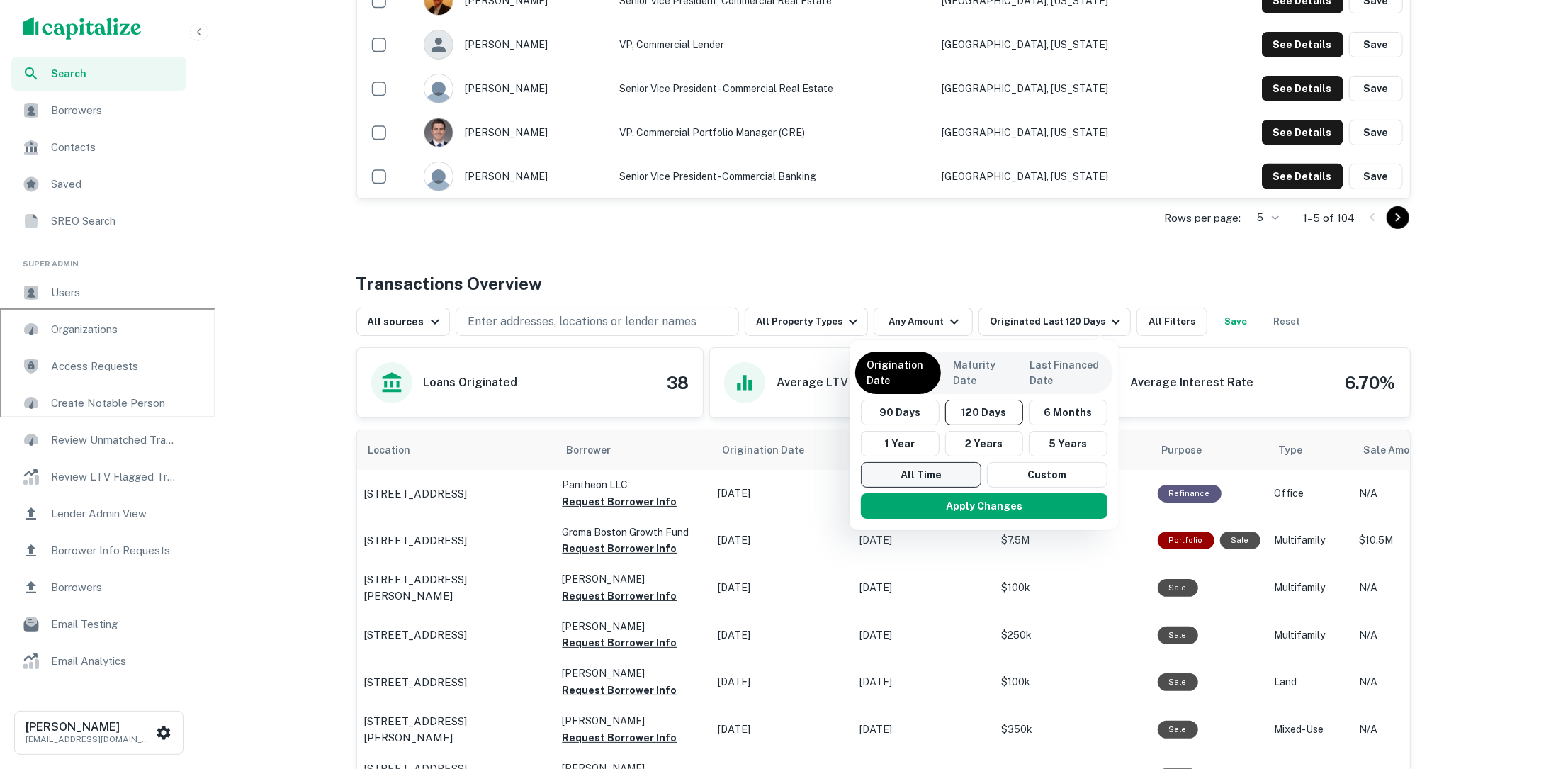
click at [916, 466] on button "All Time" at bounding box center [921, 474] width 121 height 26
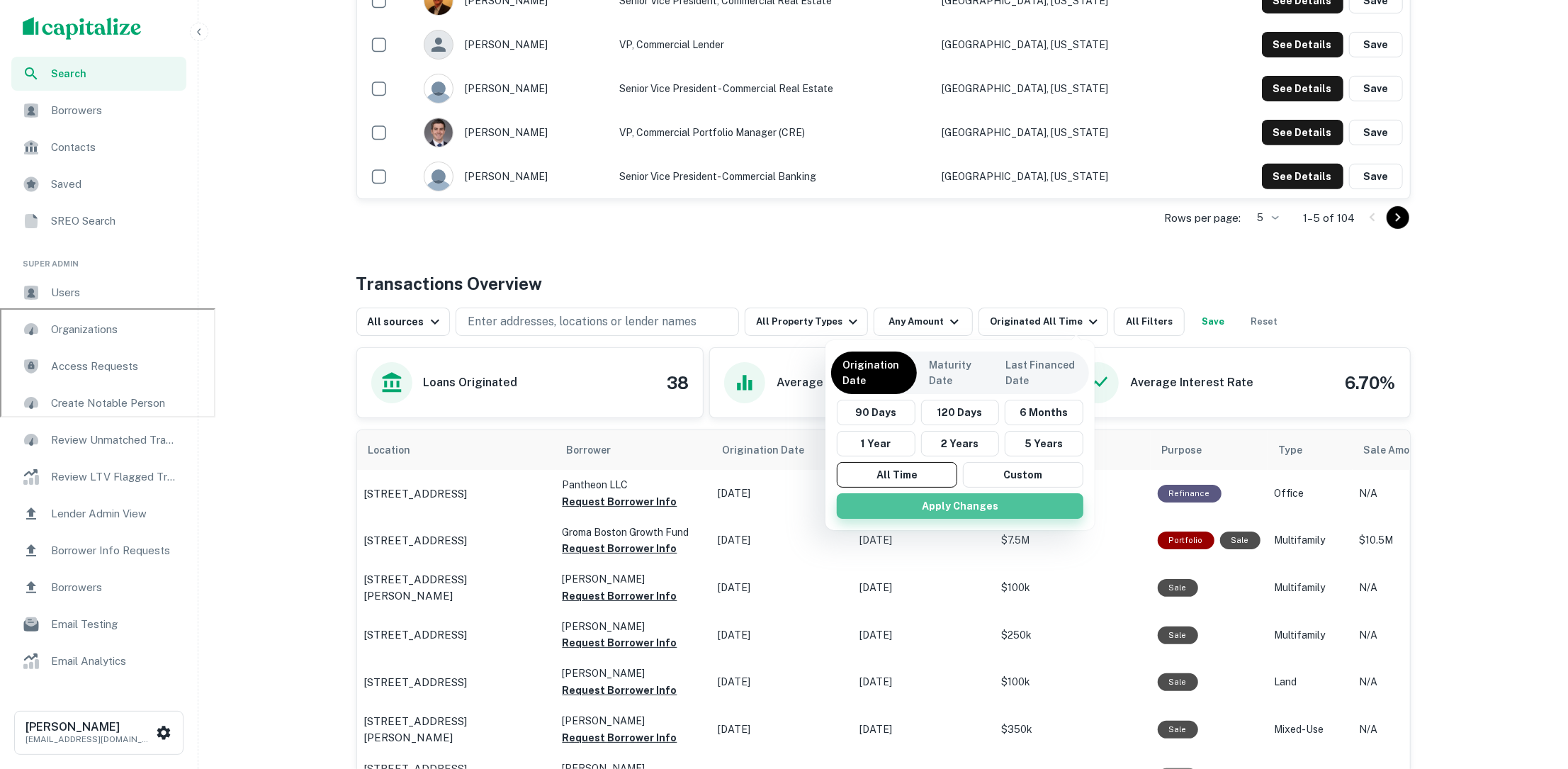
click at [914, 499] on button "Apply Changes" at bounding box center [960, 506] width 247 height 26
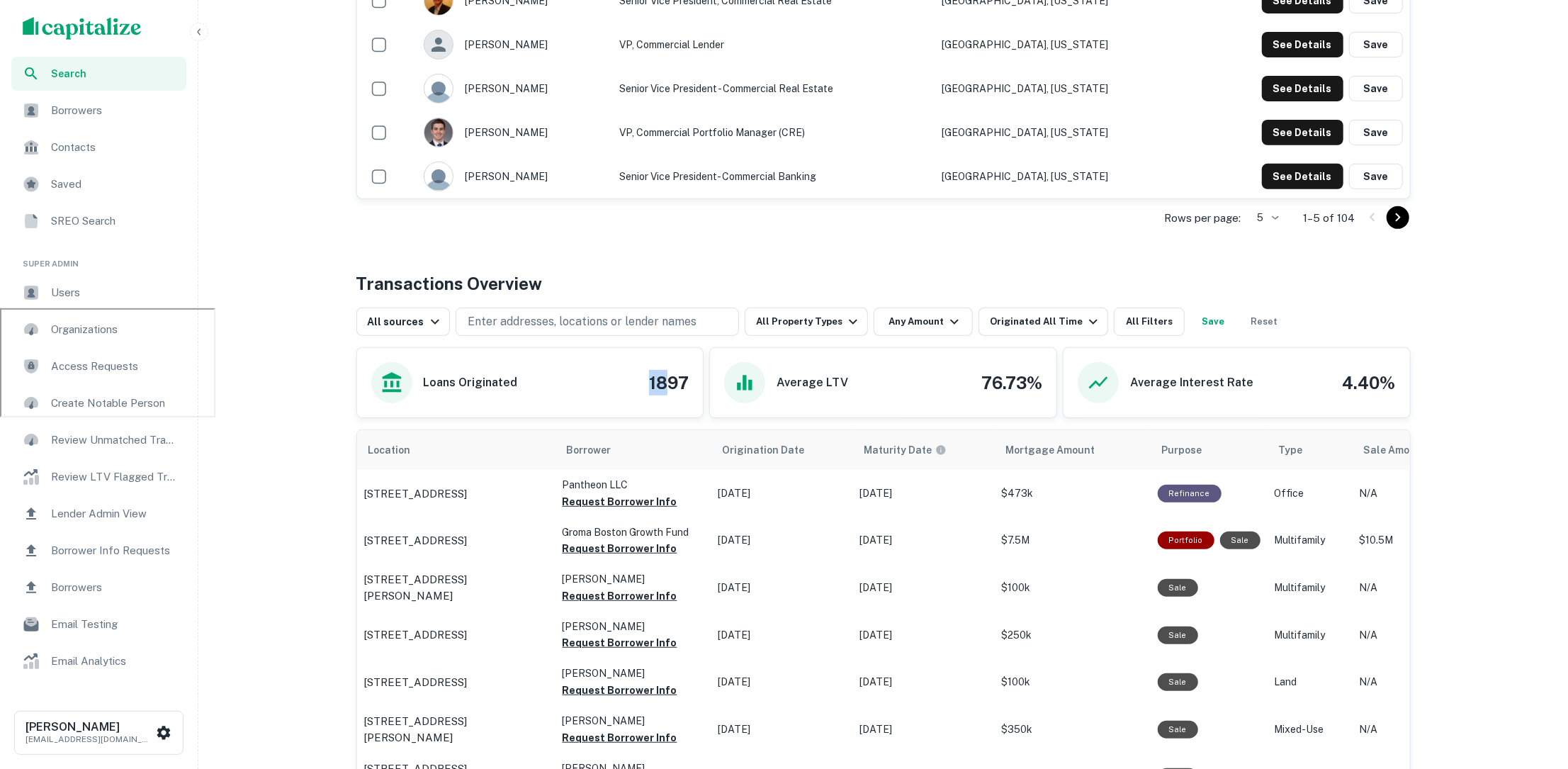
drag, startPoint x: 647, startPoint y: 380, endPoint x: 669, endPoint y: 380, distance: 22.0
click at [669, 380] on div "Loans Originated 1897" at bounding box center [530, 383] width 318 height 41
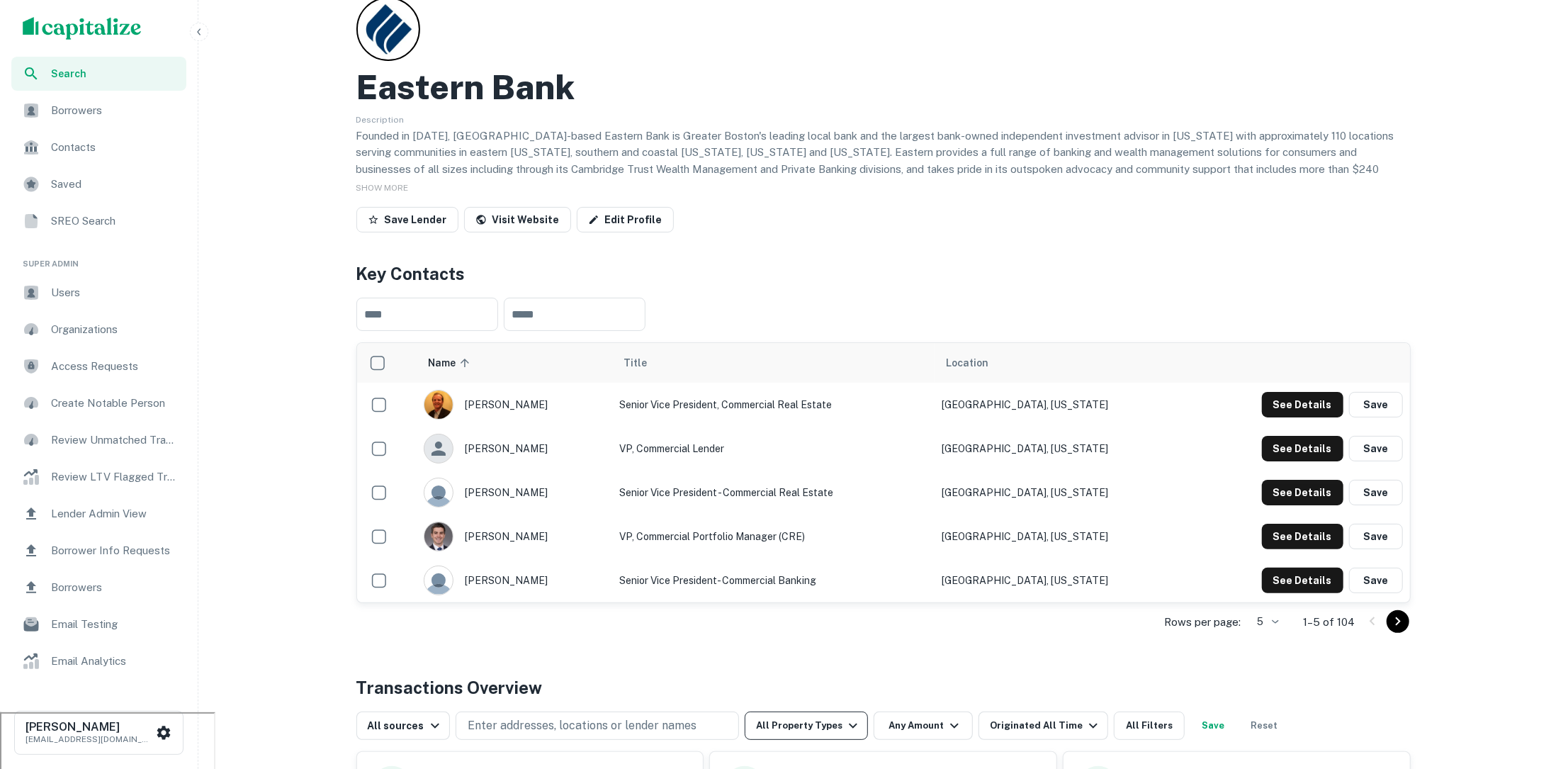
scroll to position [42, 0]
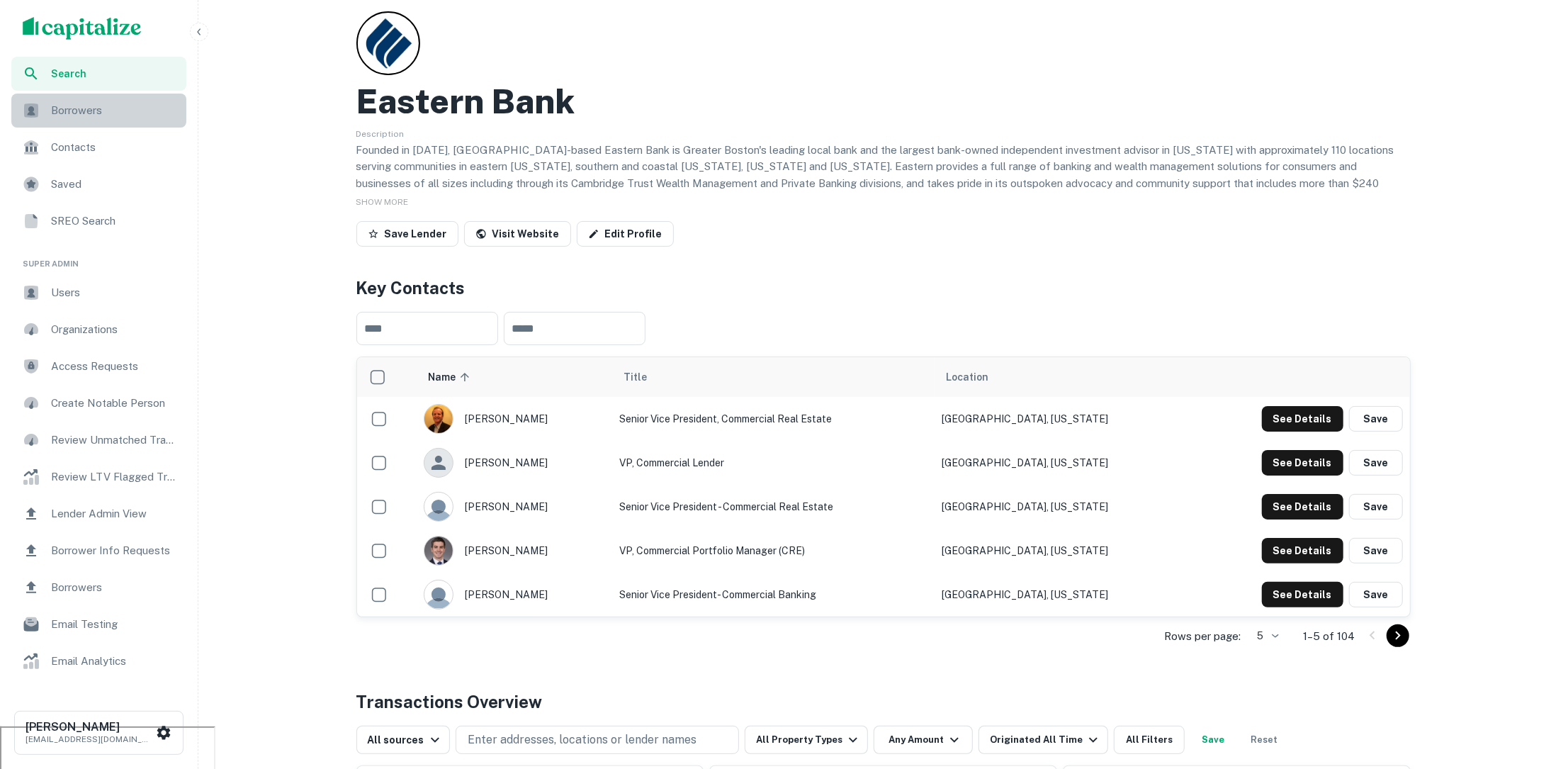
click at [129, 113] on span "Borrowers" at bounding box center [115, 110] width 127 height 17
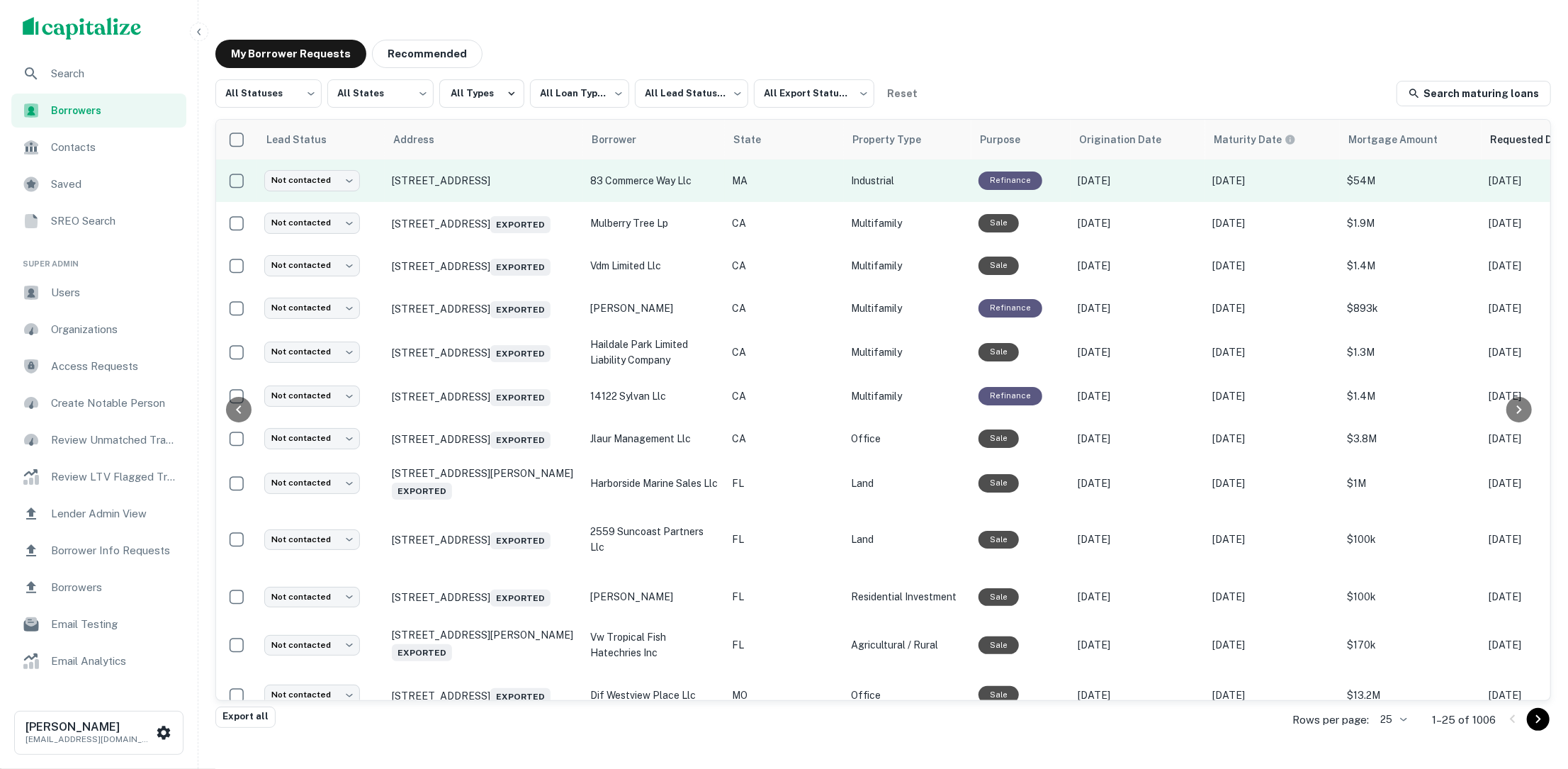
scroll to position [0, 300]
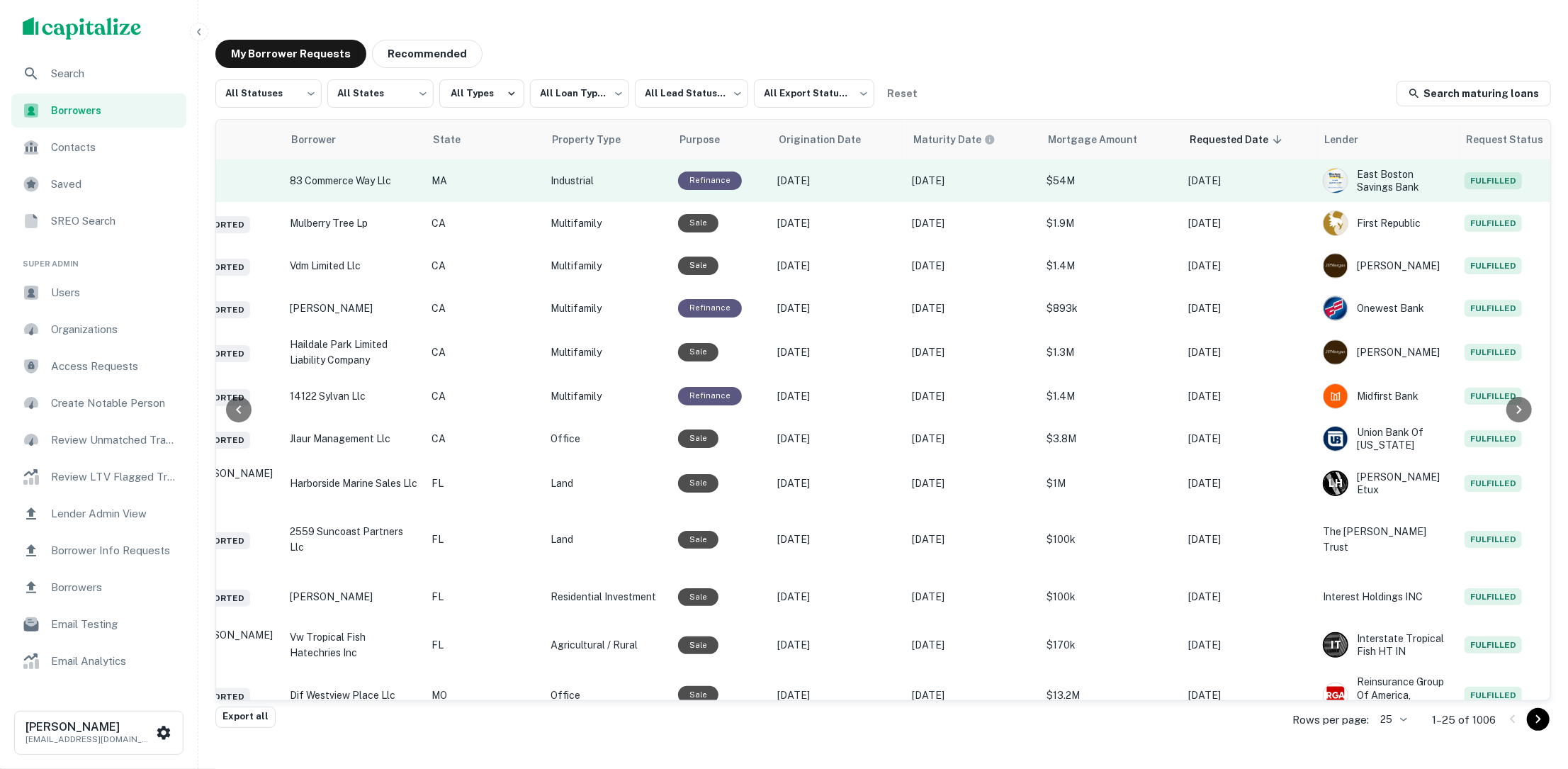
click at [826, 181] on p "Nov 03, 2020" at bounding box center [837, 181] width 121 height 15
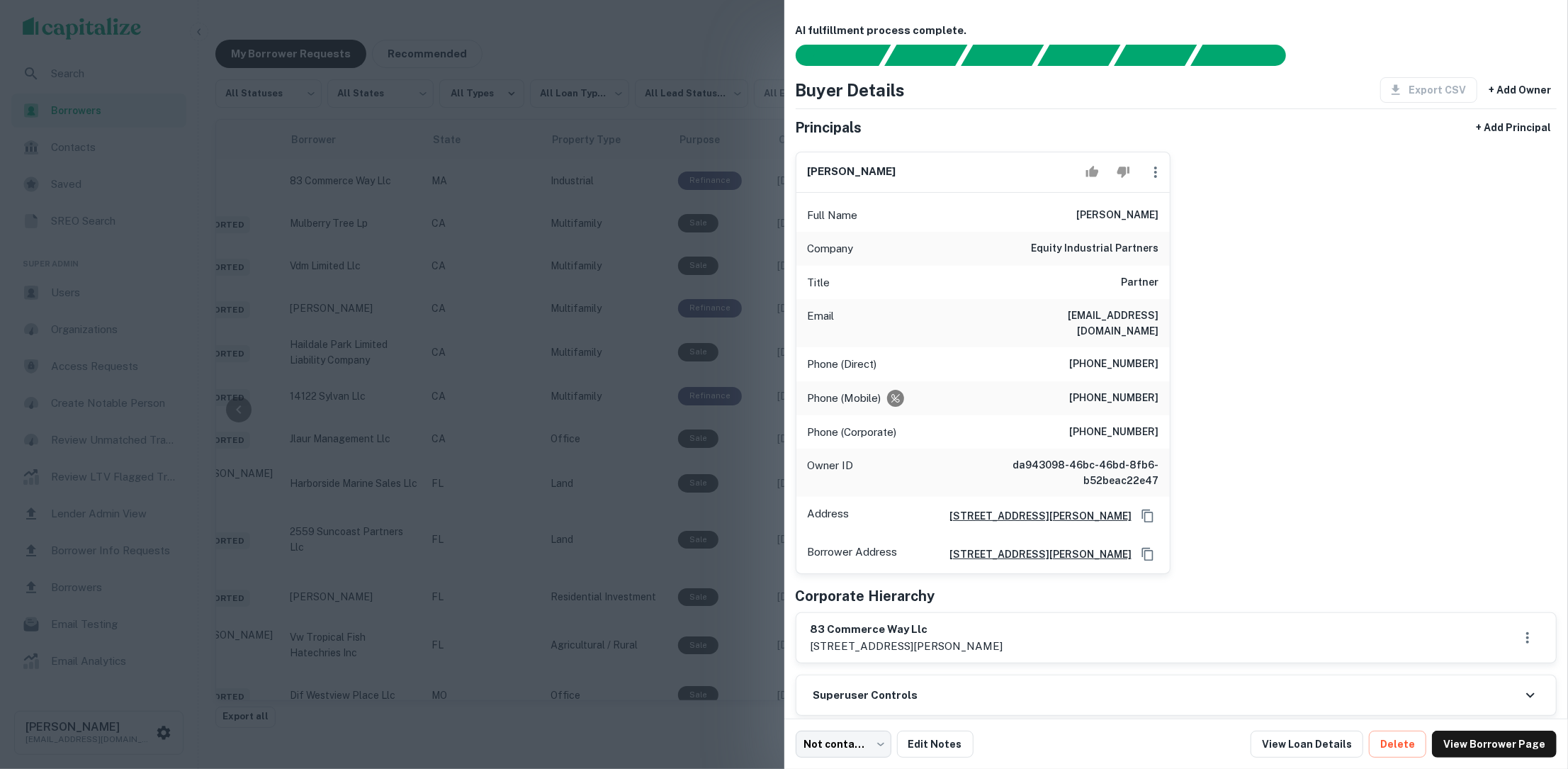
scroll to position [15, 0]
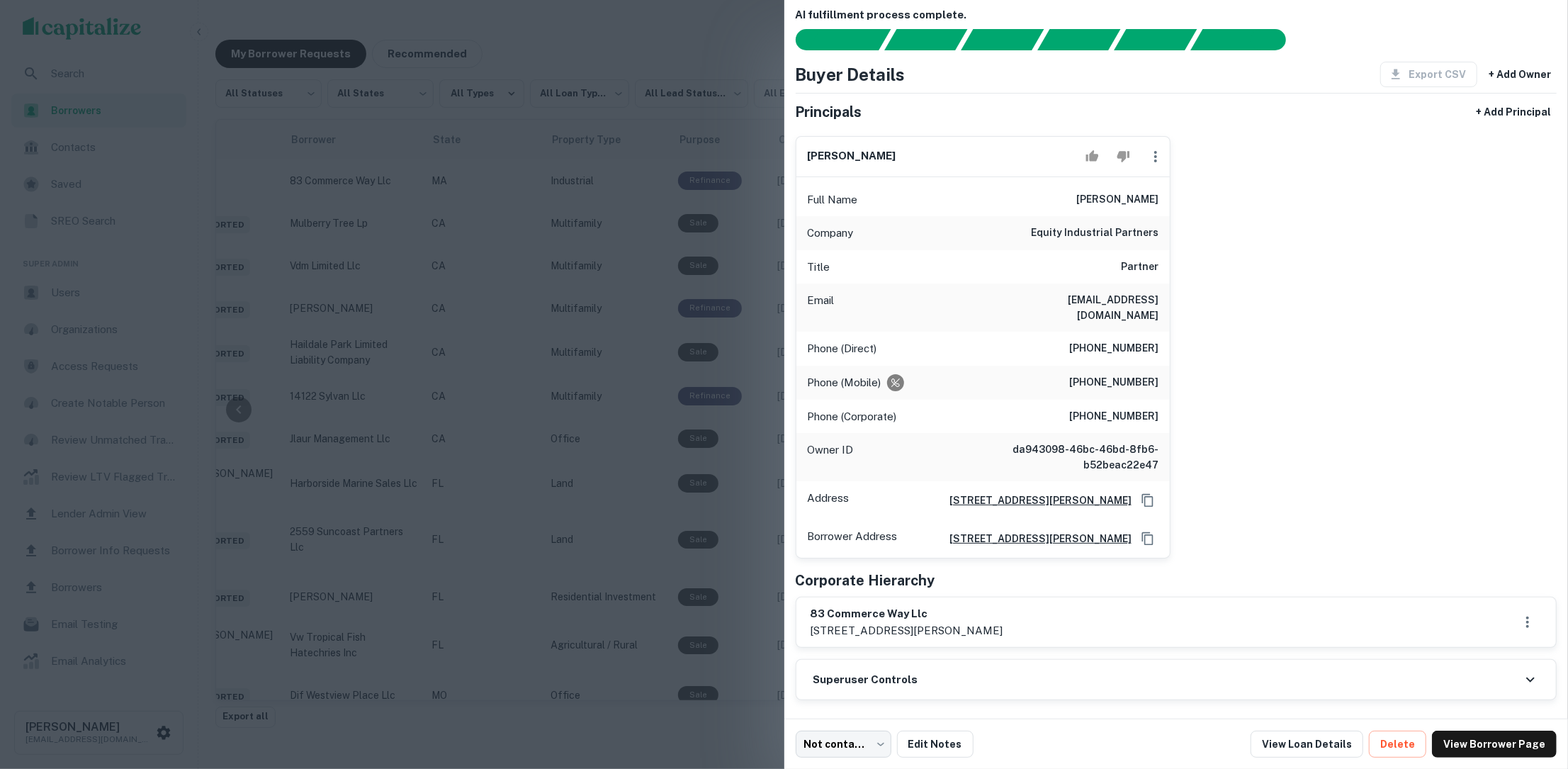
click at [651, 50] on div at bounding box center [784, 384] width 1568 height 769
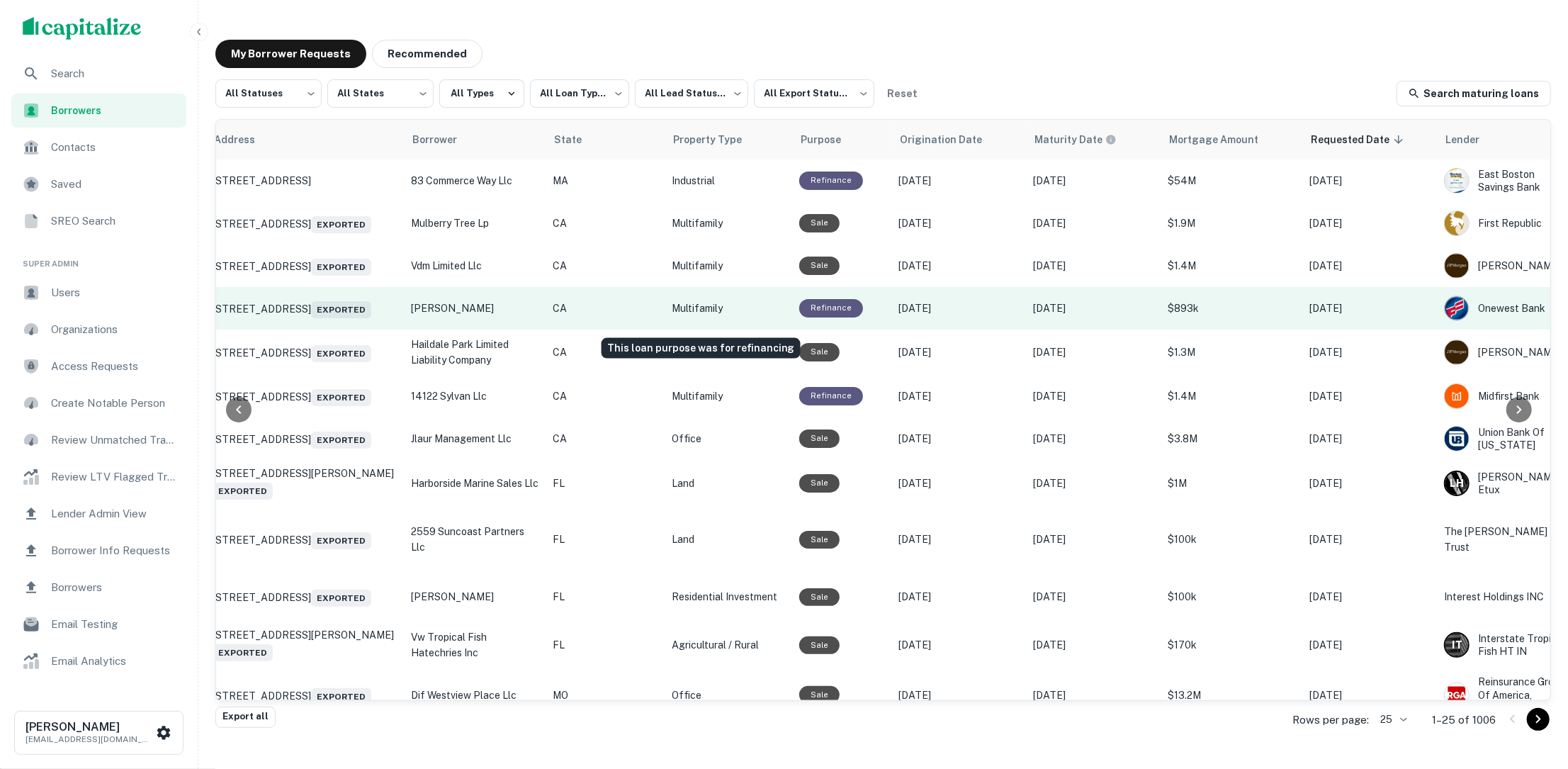
scroll to position [0, 0]
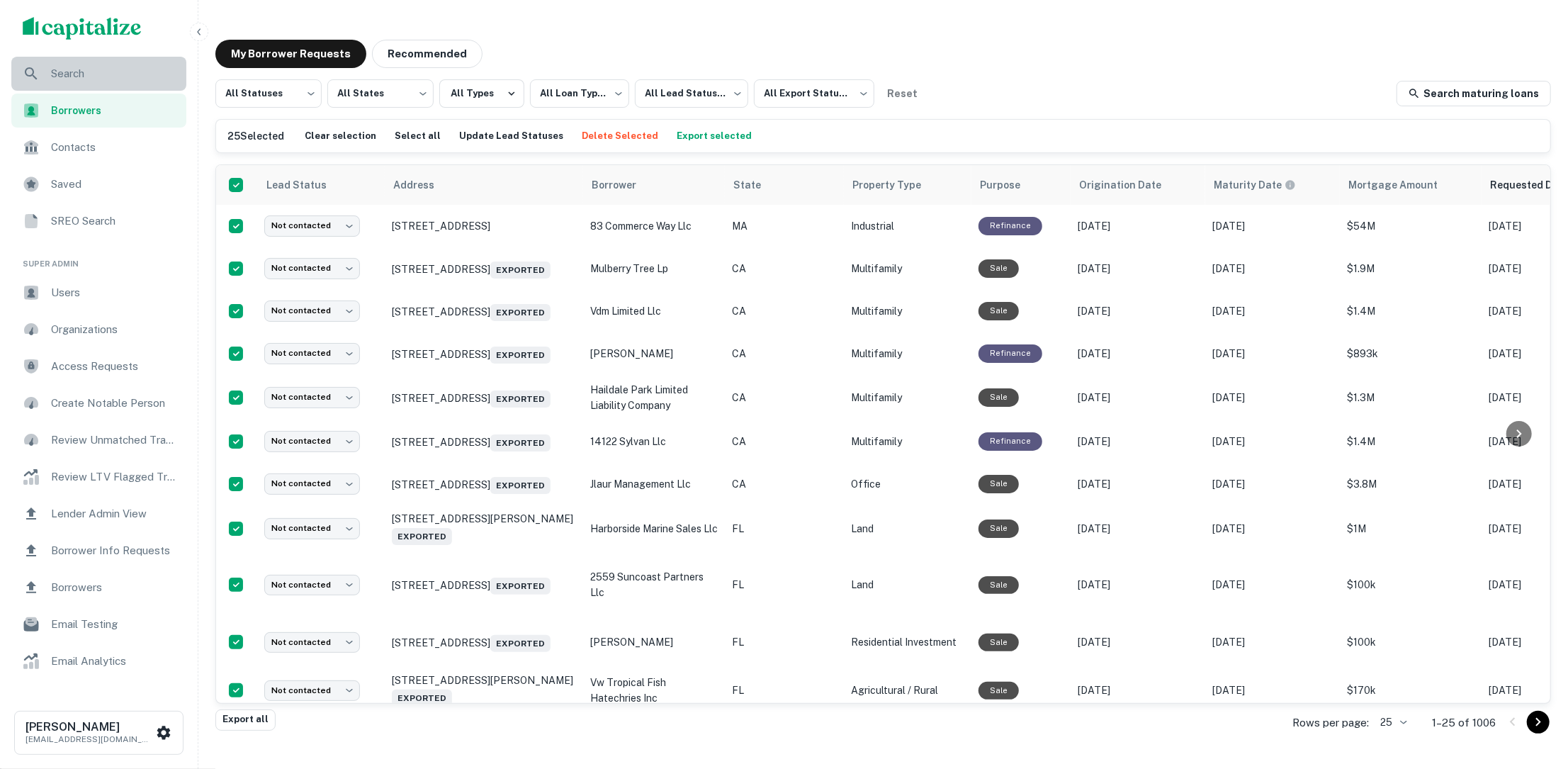
click at [132, 77] on span "Search" at bounding box center [115, 73] width 127 height 17
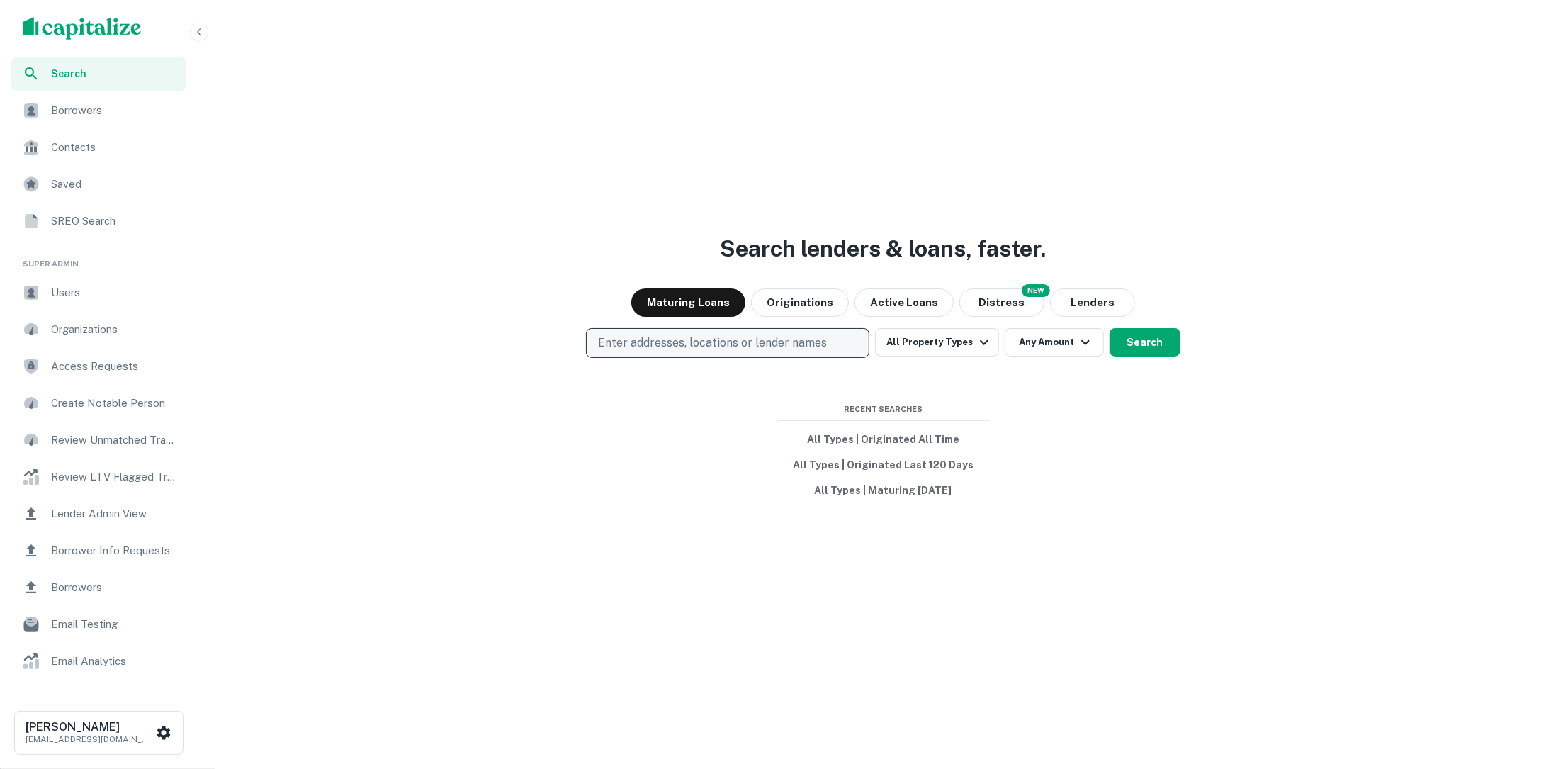
click at [737, 337] on p "Enter addresses, locations or lender names" at bounding box center [712, 343] width 229 height 17
type input "****"
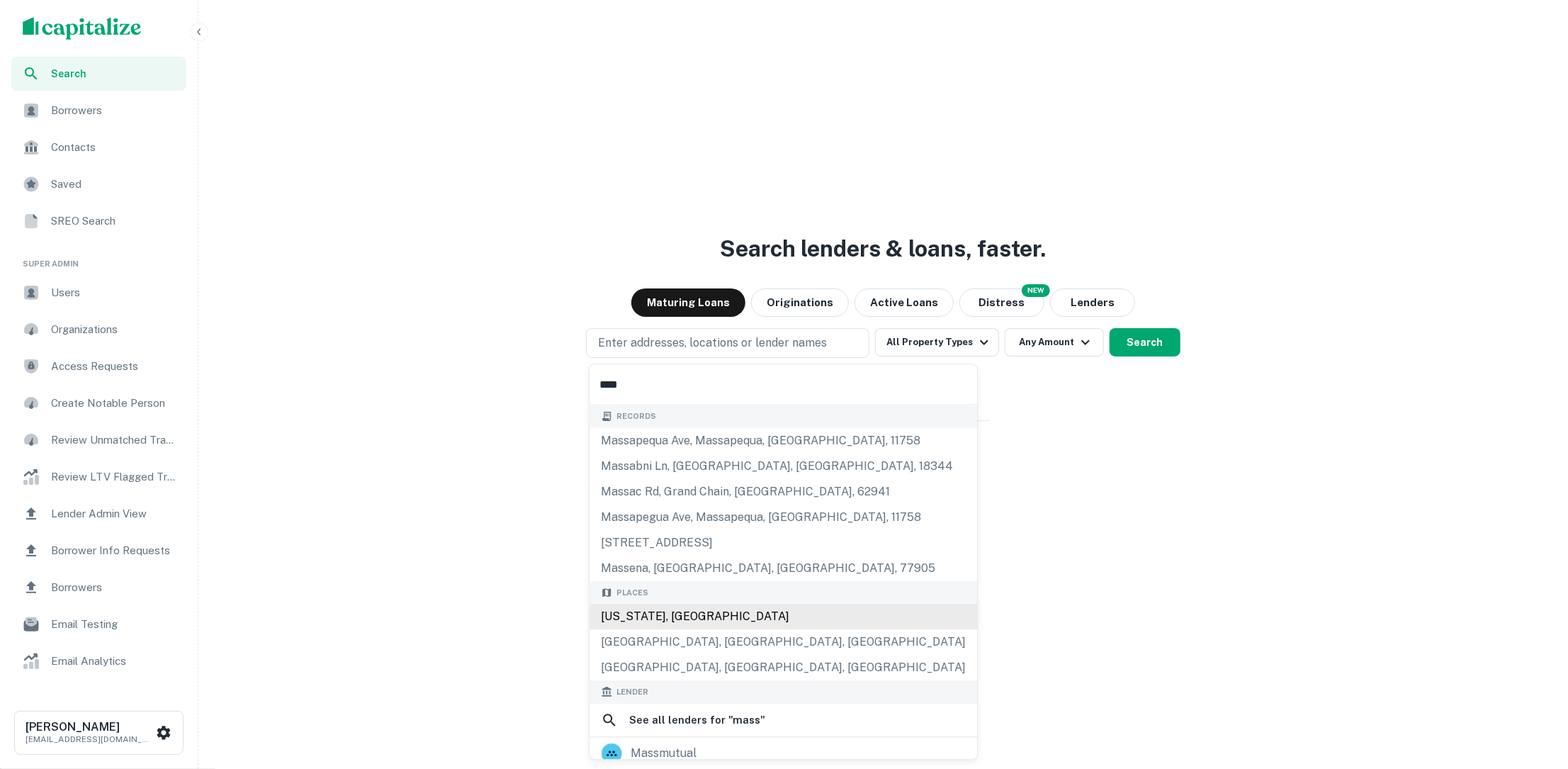
click at [728, 618] on div "Massachusetts, USA" at bounding box center [783, 616] width 388 height 26
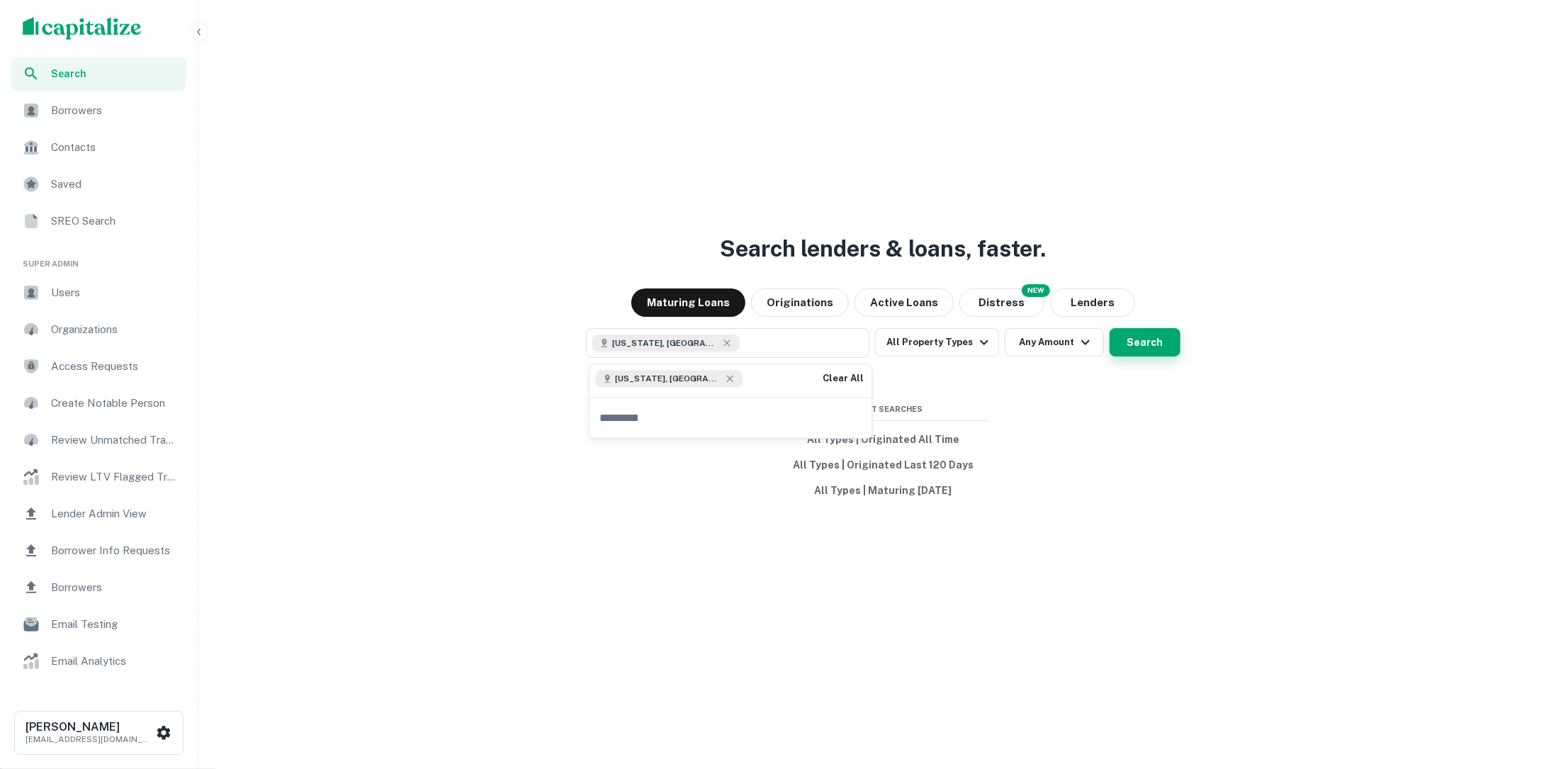
click at [1124, 335] on button "Search" at bounding box center [1145, 342] width 71 height 29
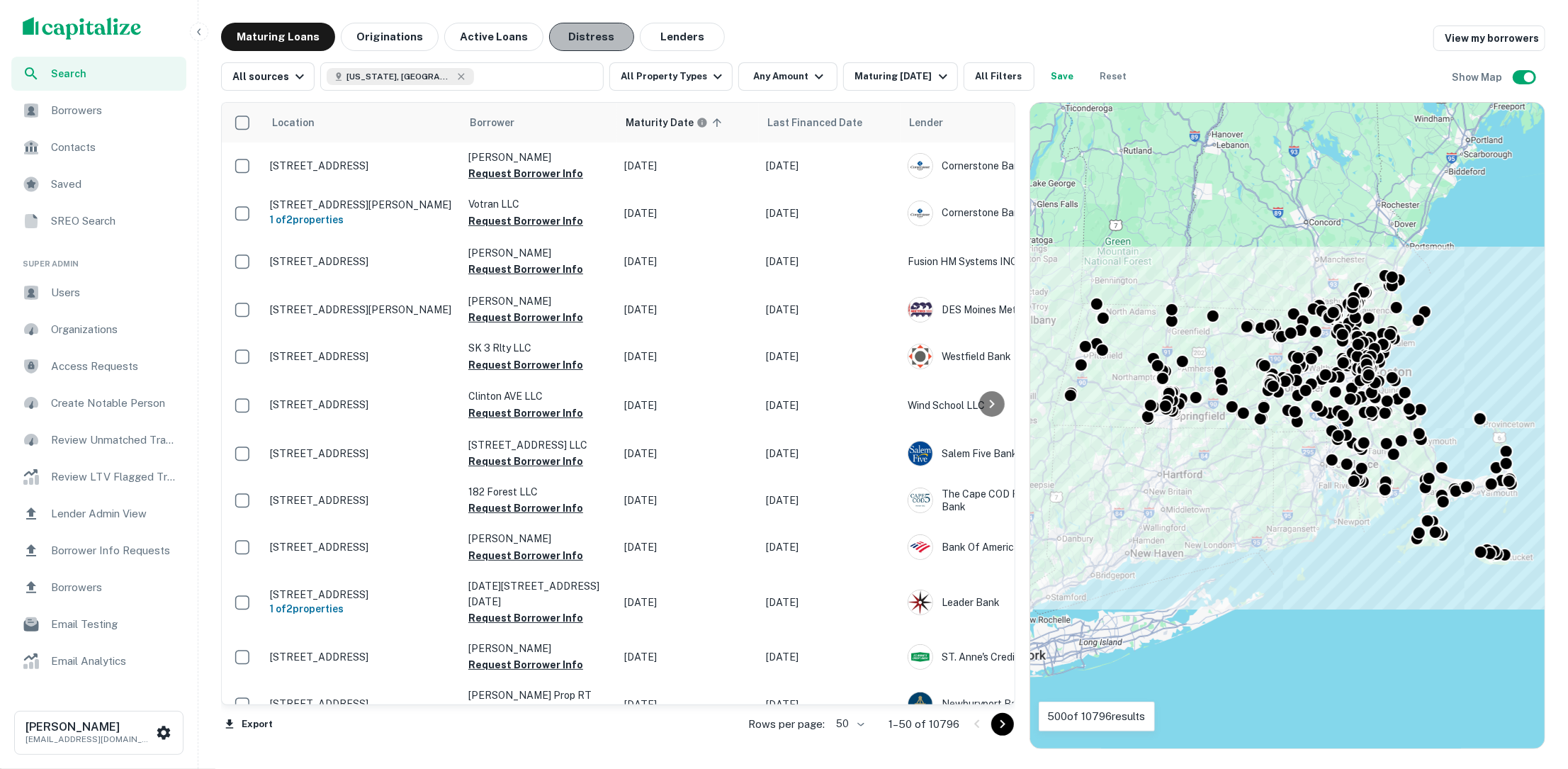
click at [584, 37] on button "Distress" at bounding box center [592, 37] width 85 height 29
